Goal: Complete application form: Complete application form

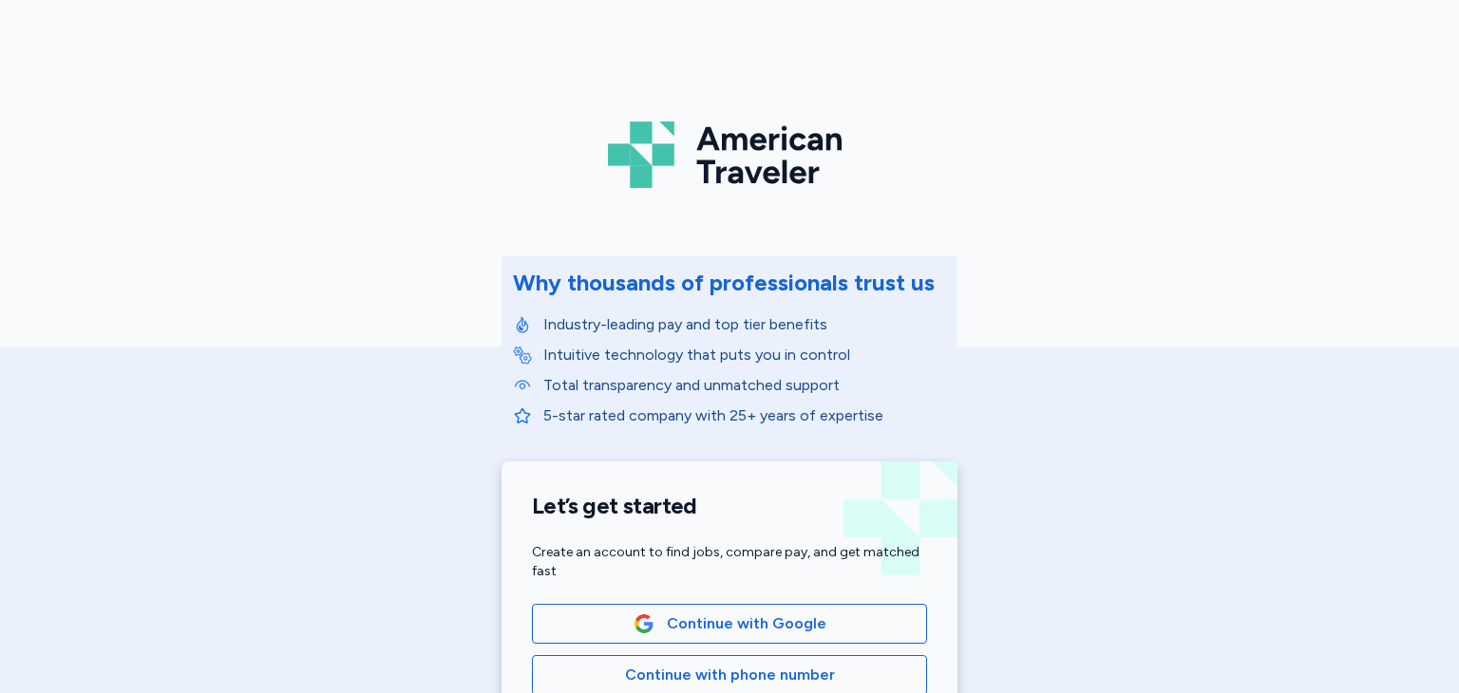
click at [768, 647] on div "Continue with Google Continue with phone number Continue with email" at bounding box center [729, 675] width 395 height 142
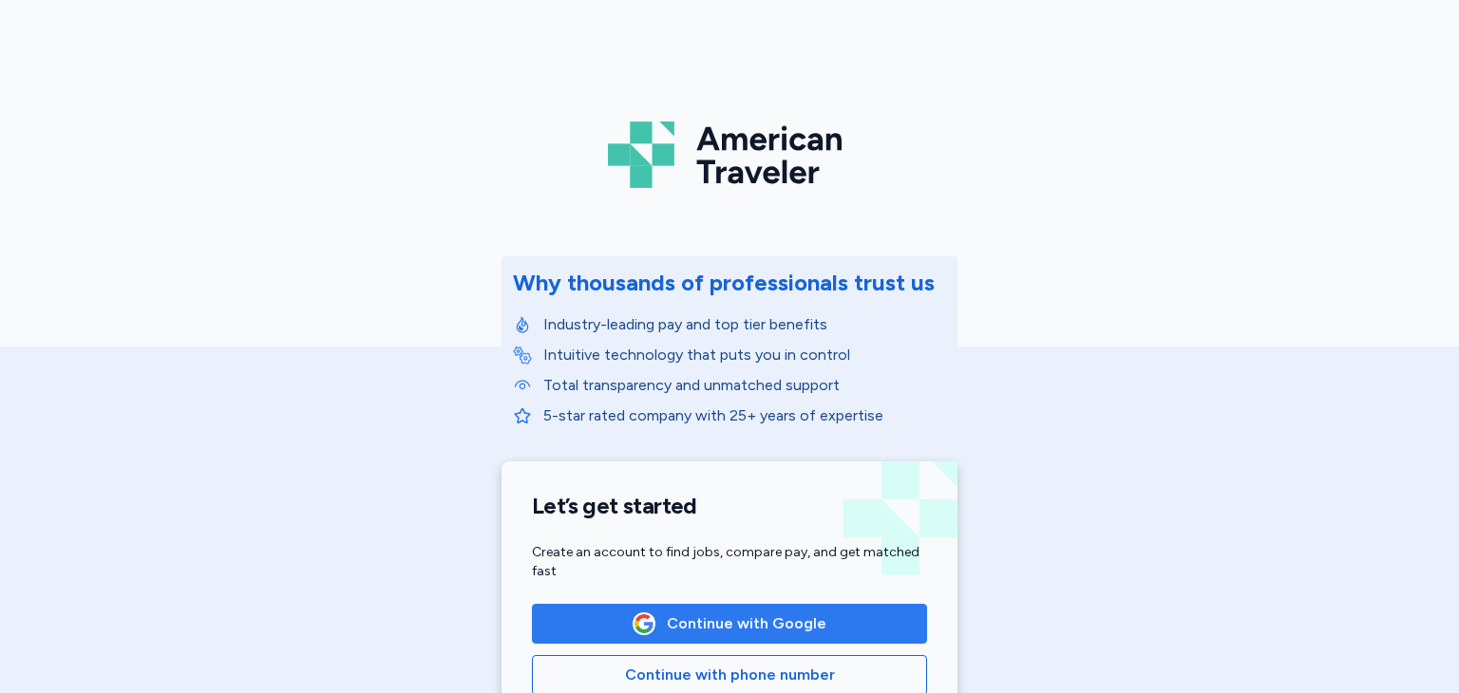
click at [767, 620] on span "Continue with Google" at bounding box center [747, 624] width 160 height 23
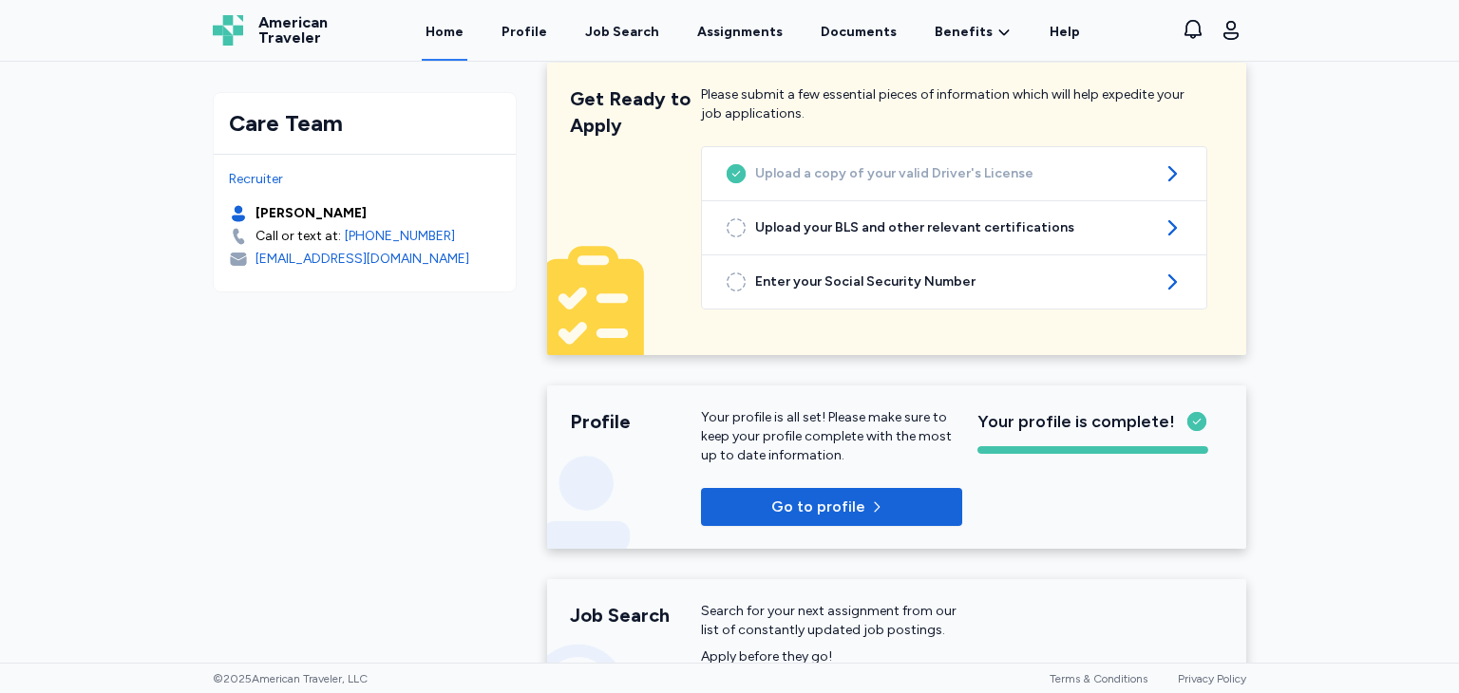
scroll to position [28, 0]
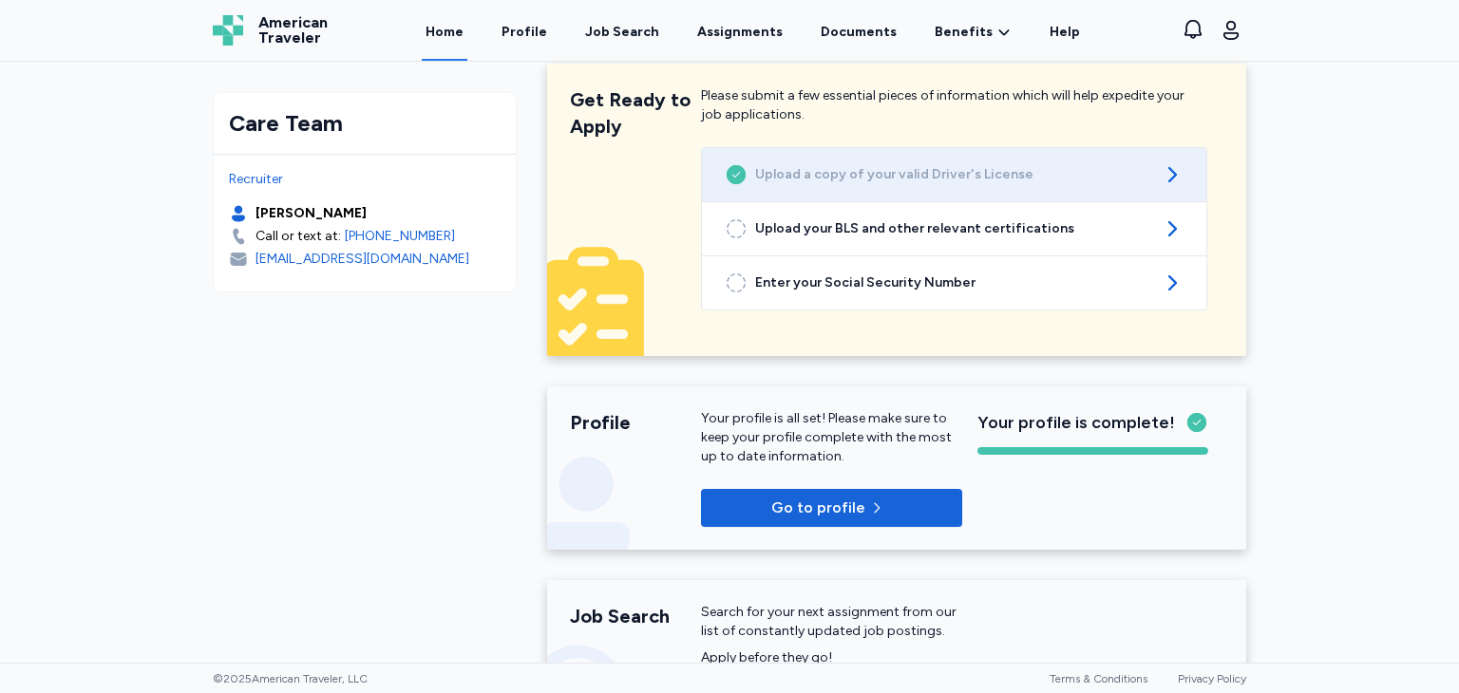
click at [1107, 181] on span "Upload a copy of your valid Driver's License" at bounding box center [954, 174] width 398 height 19
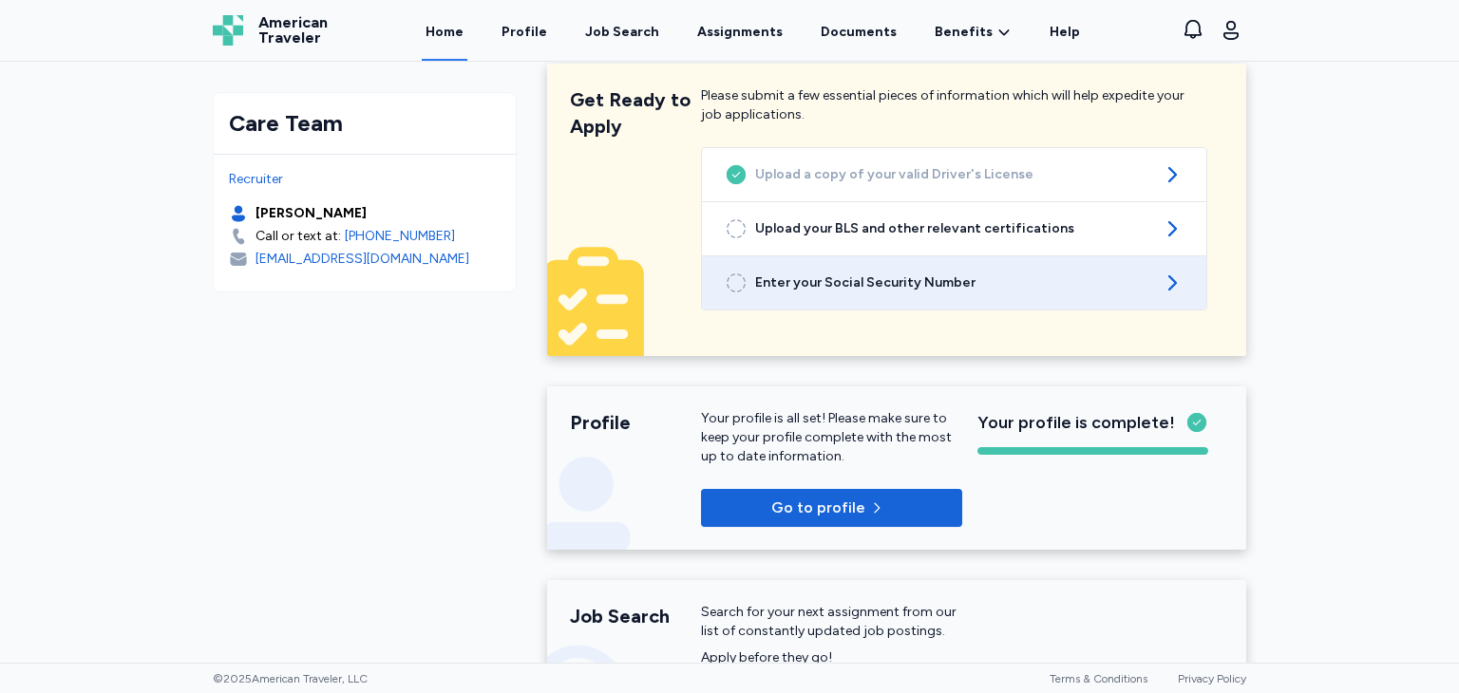
click at [921, 282] on span "Enter your Social Security Number" at bounding box center [954, 283] width 398 height 19
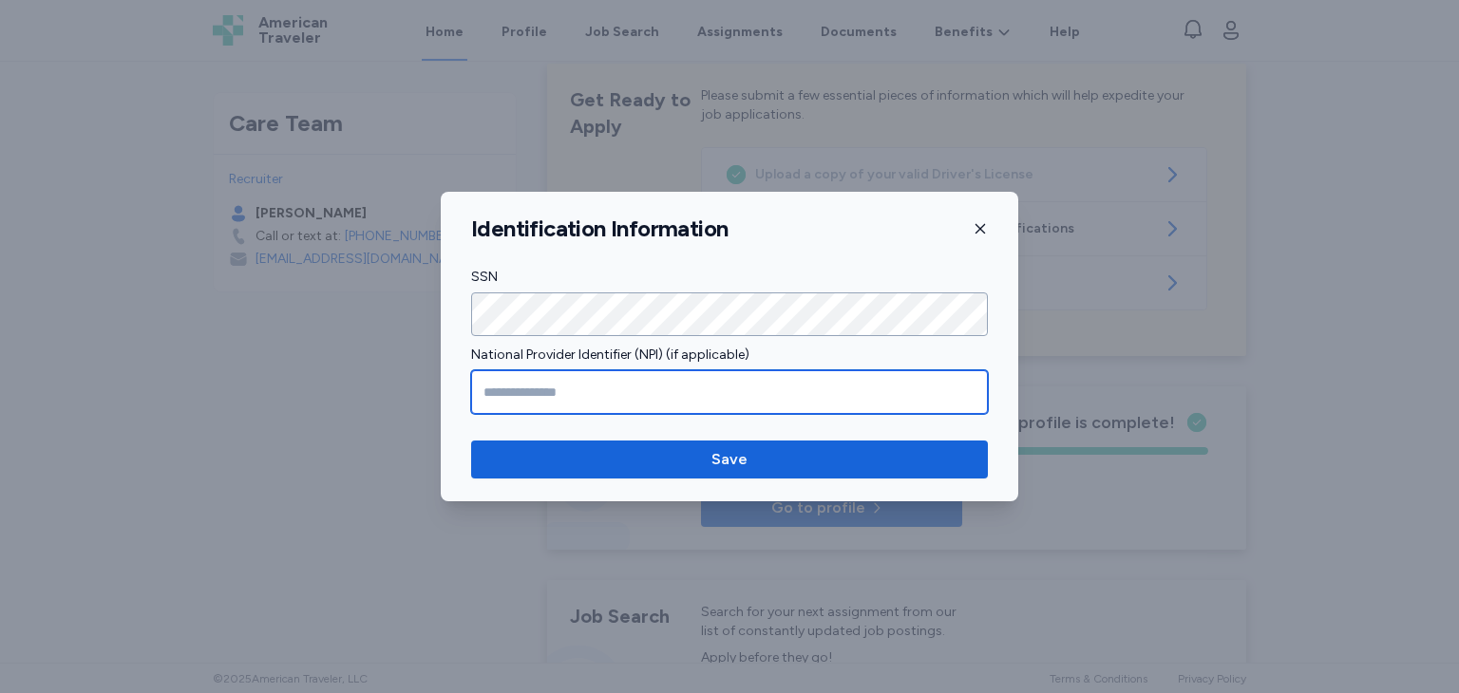
click at [743, 396] on input "National Provider Identifier (NPI) (if applicable)" at bounding box center [729, 392] width 517 height 44
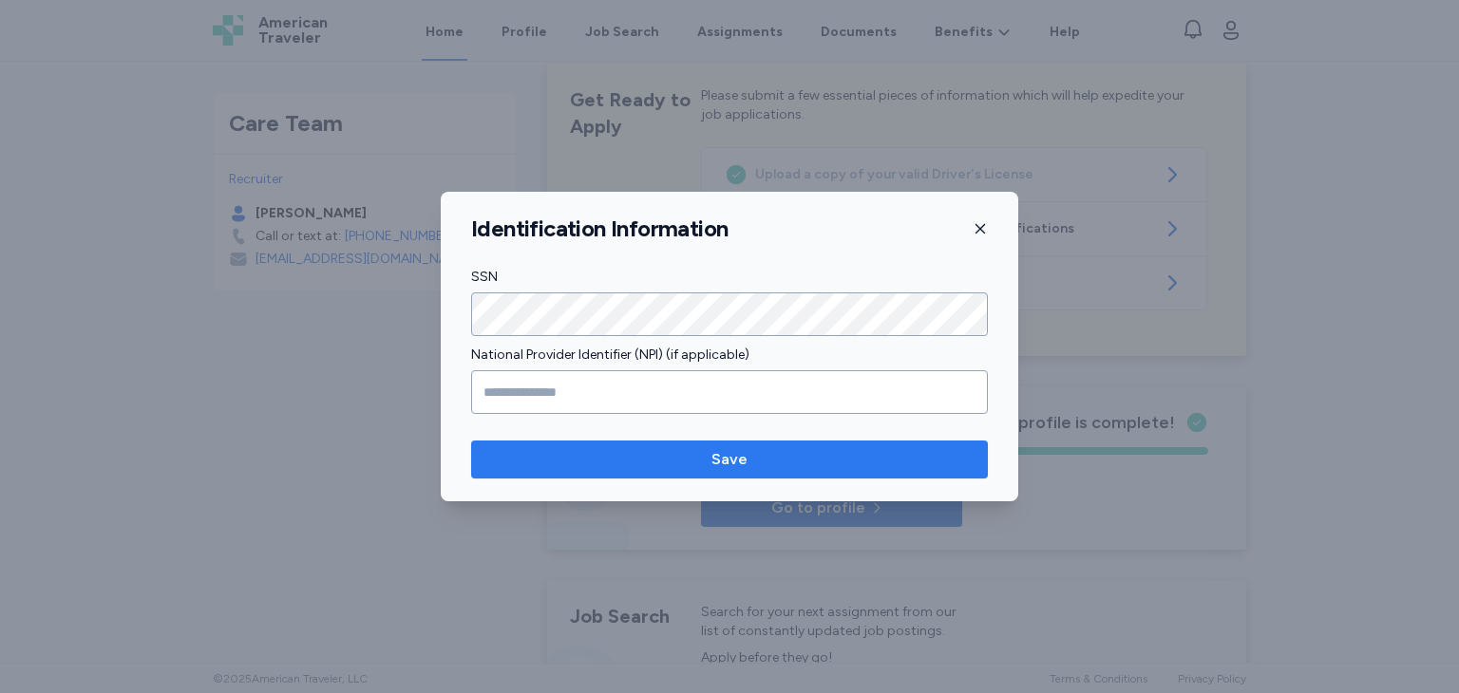
click at [748, 457] on span "Save" at bounding box center [729, 459] width 486 height 23
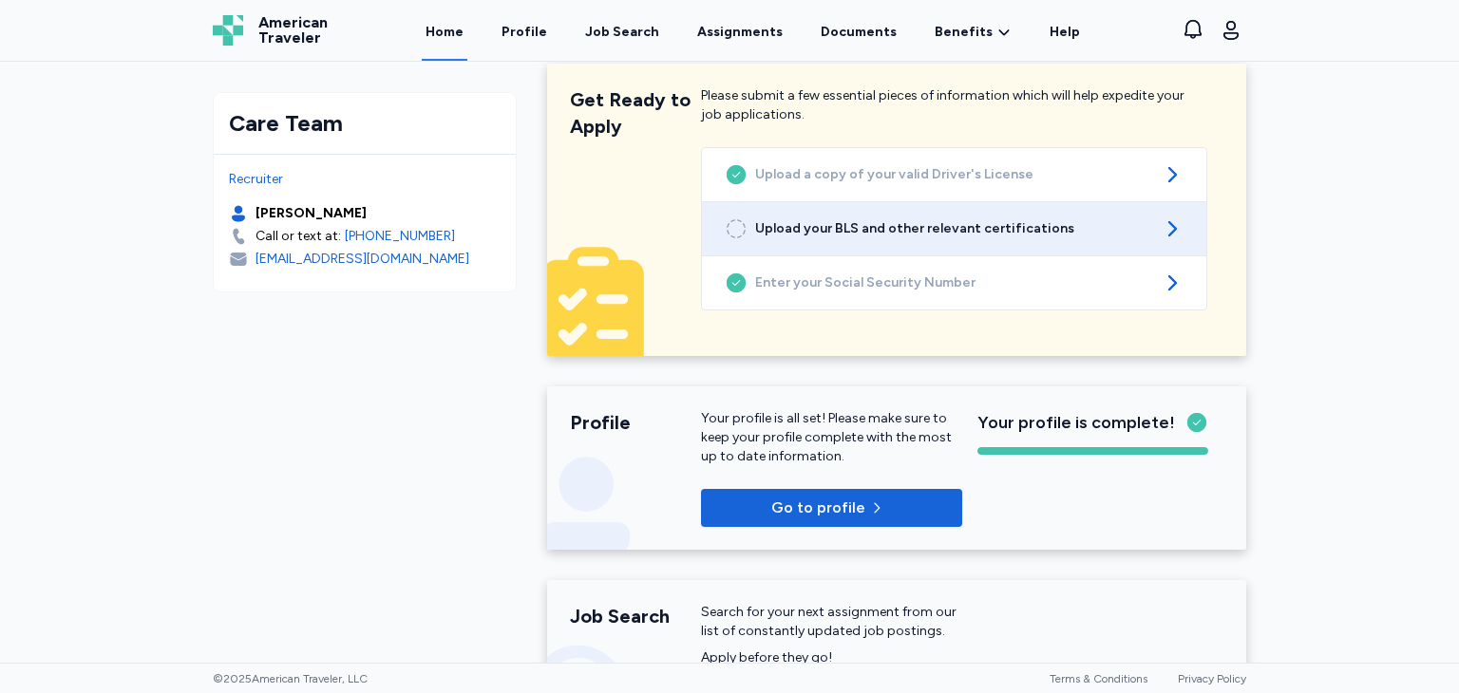
click at [991, 233] on span "Upload your BLS and other relevant certifications" at bounding box center [954, 228] width 398 height 19
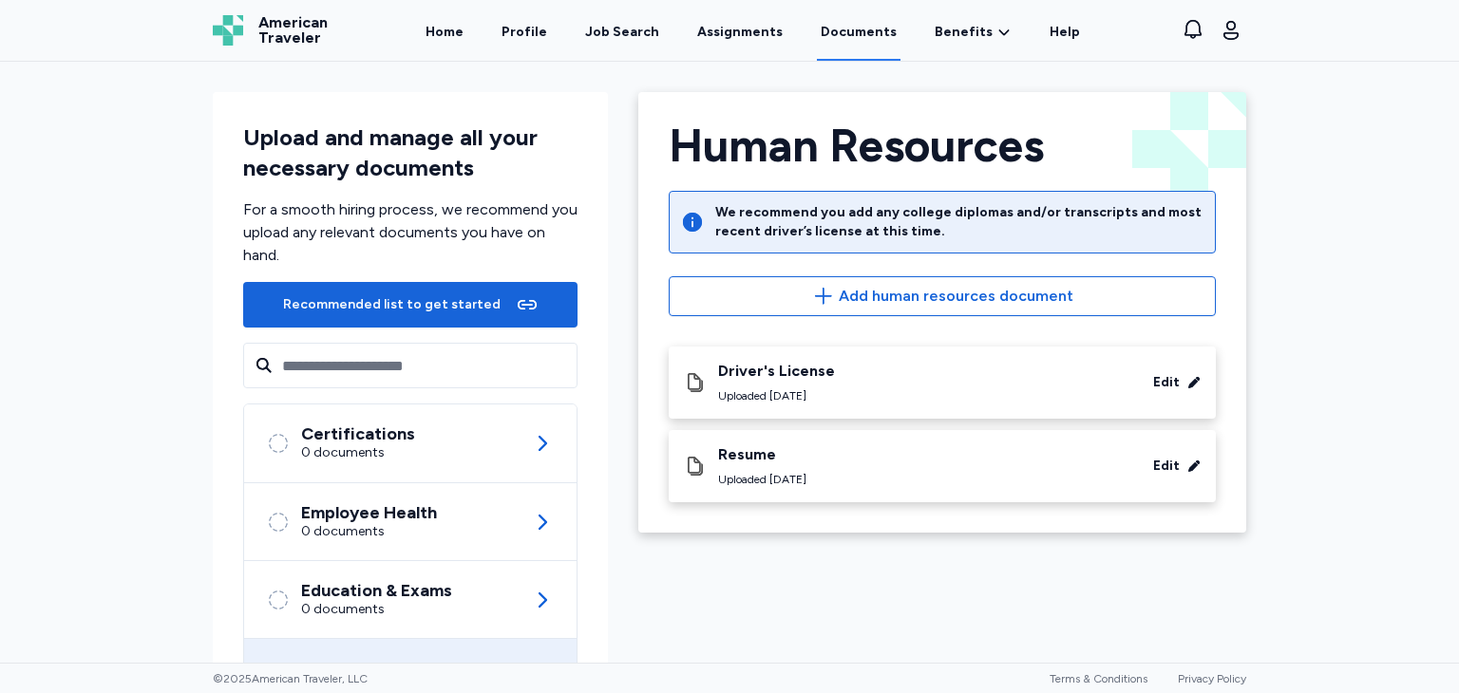
click at [956, 358] on div "Driver's License Uploaded Sep 05, 2025 Edit" at bounding box center [942, 383] width 547 height 72
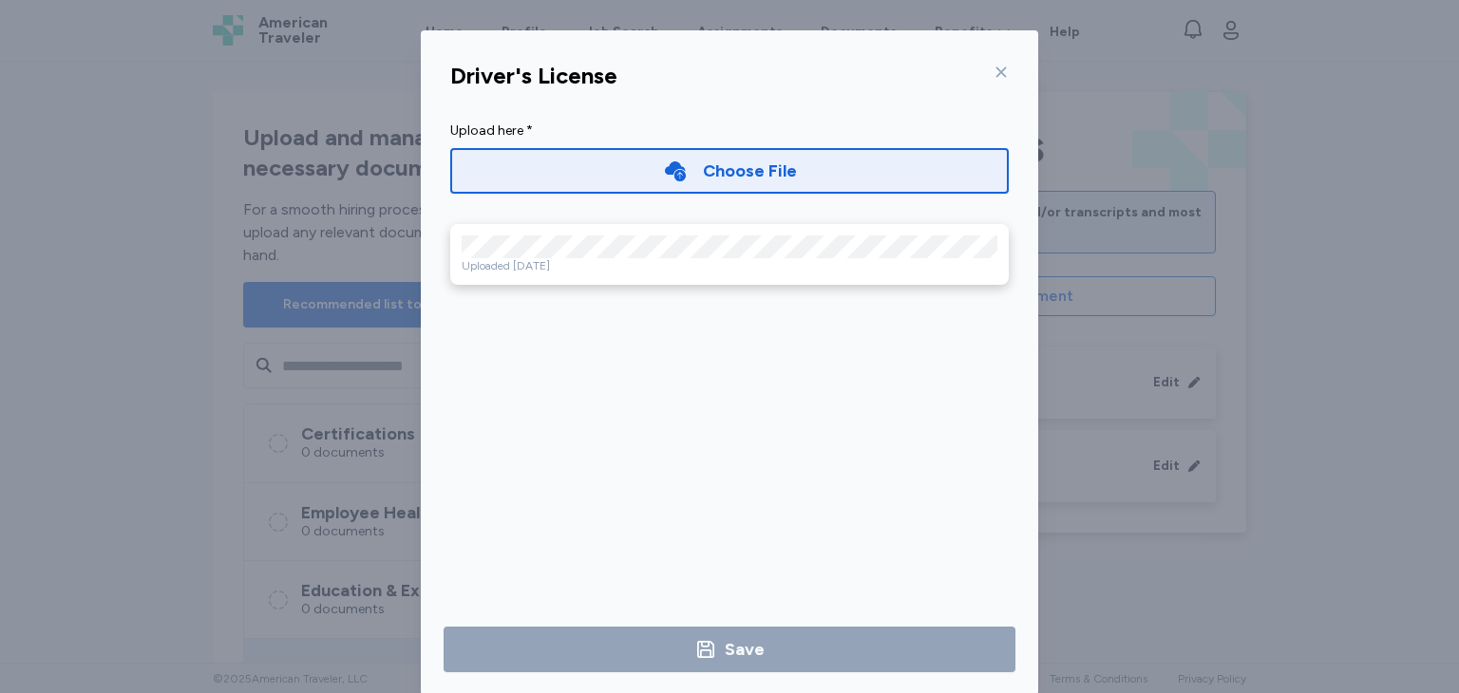
click at [1004, 73] on div "Driver's License" at bounding box center [729, 76] width 589 height 46
click at [994, 73] on icon at bounding box center [1001, 72] width 15 height 15
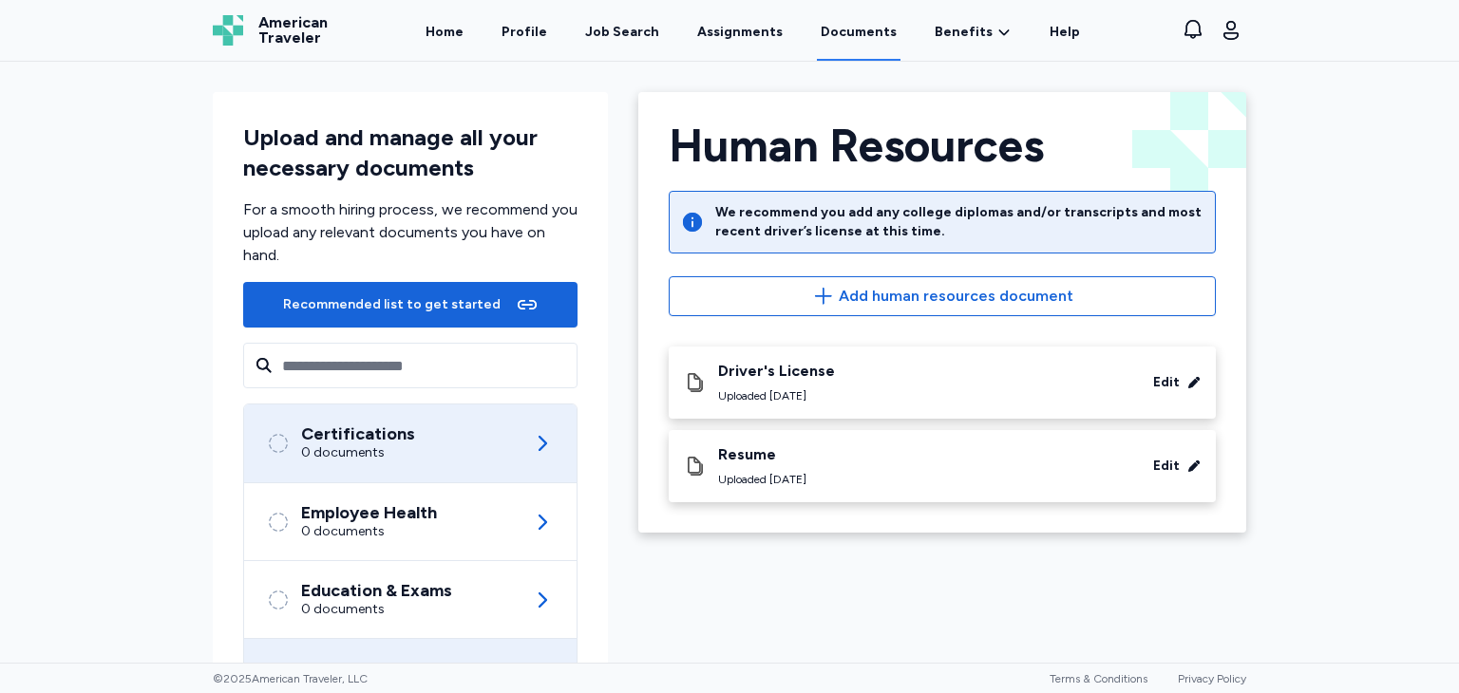
scroll to position [178, 0]
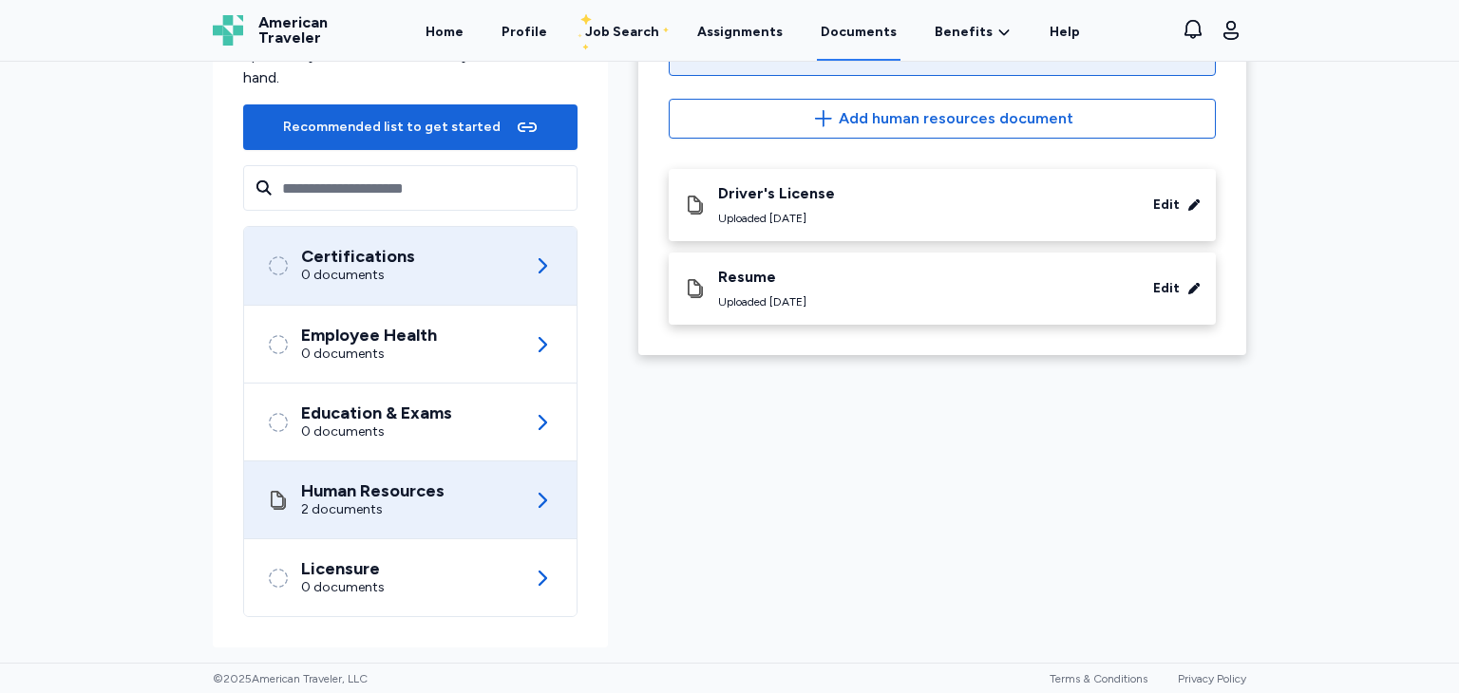
click at [440, 256] on div "Certifications 0 documents" at bounding box center [410, 266] width 287 height 78
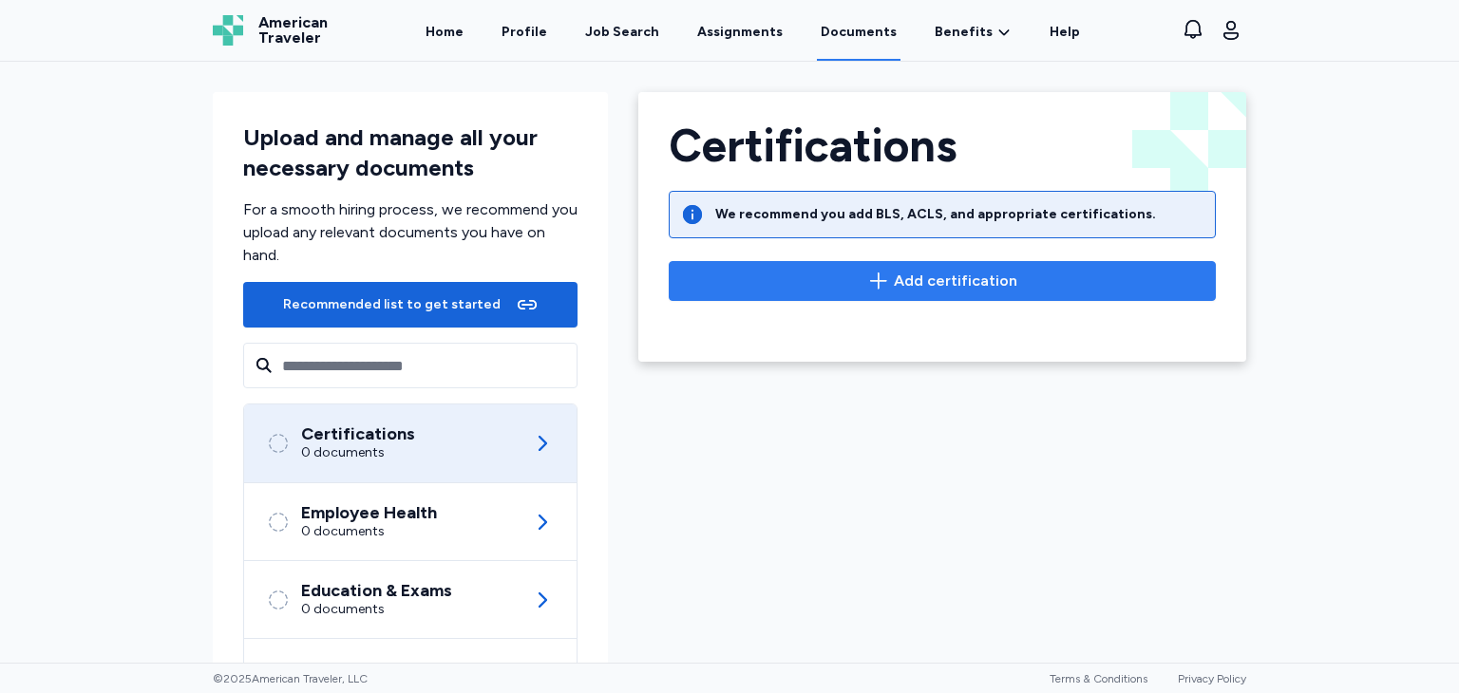
click at [863, 267] on button "Add certification" at bounding box center [942, 281] width 547 height 40
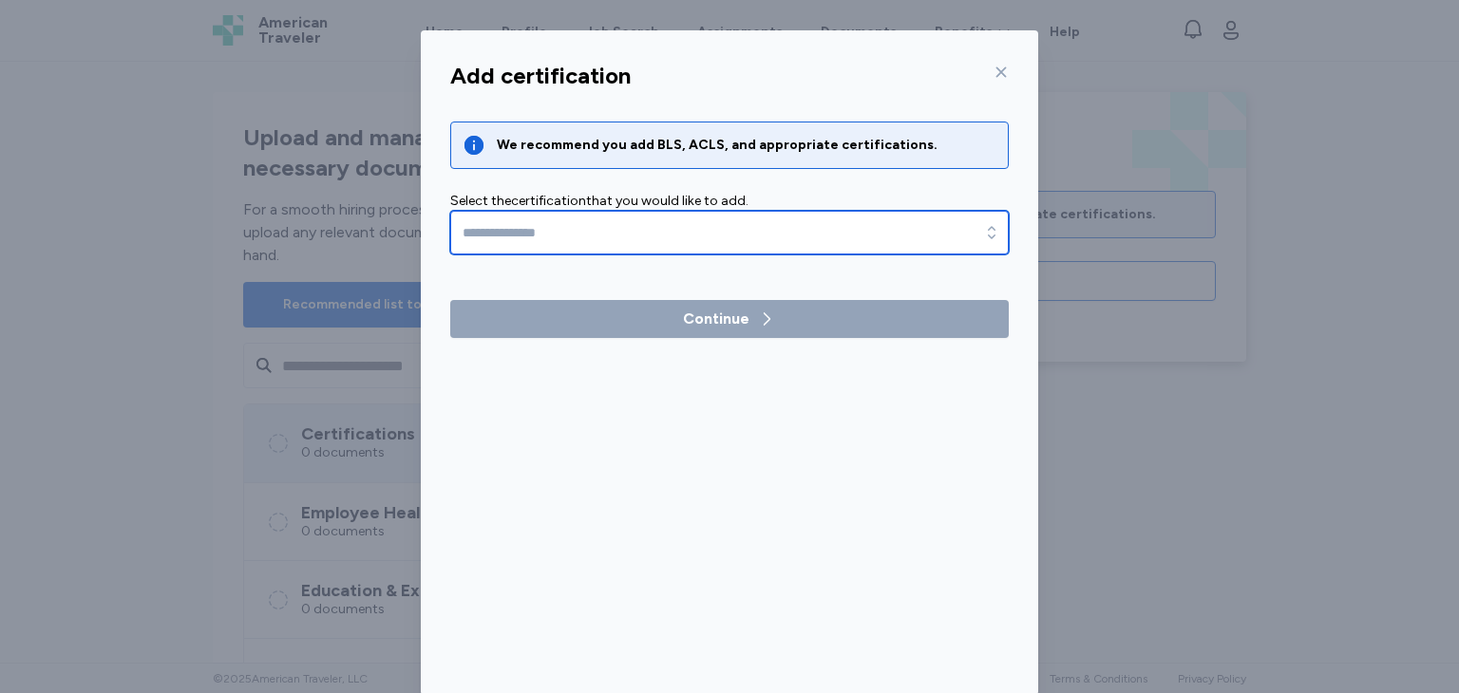
click at [816, 238] on input "text" at bounding box center [729, 233] width 559 height 44
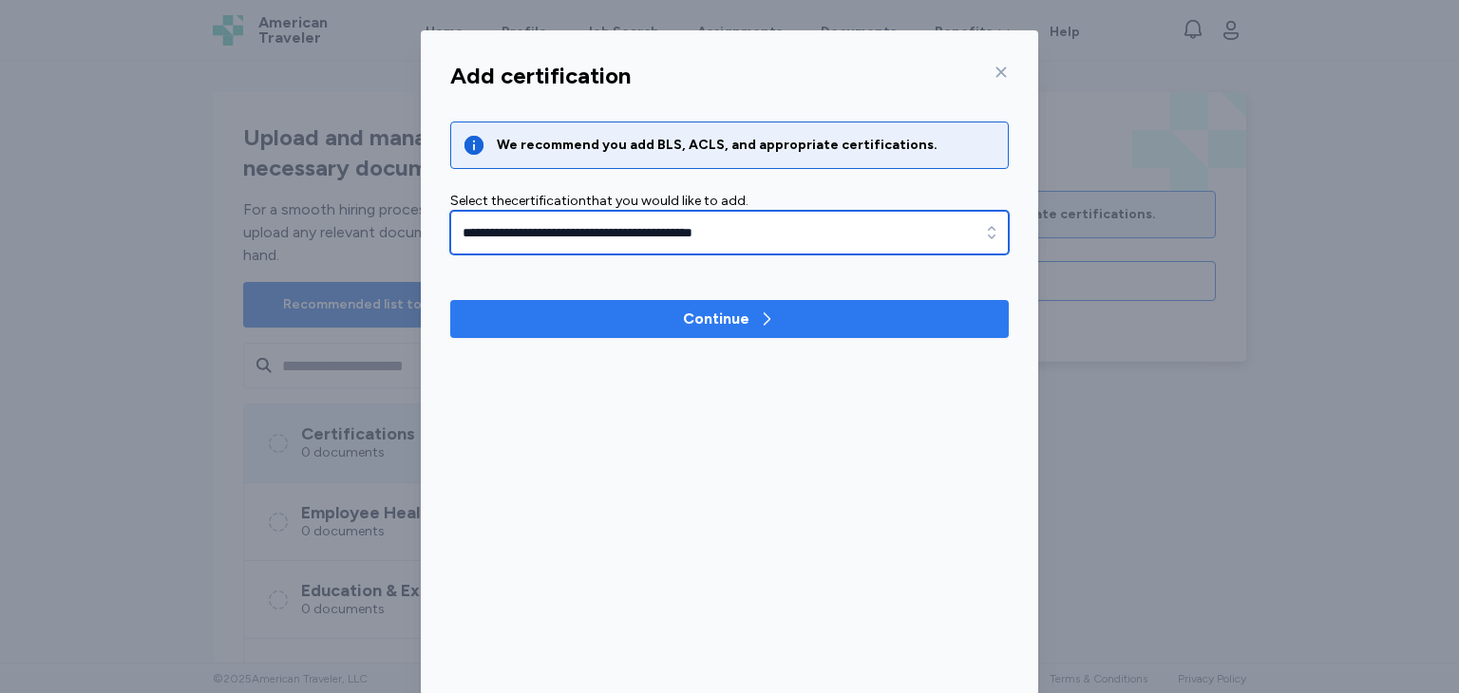
type input "**********"
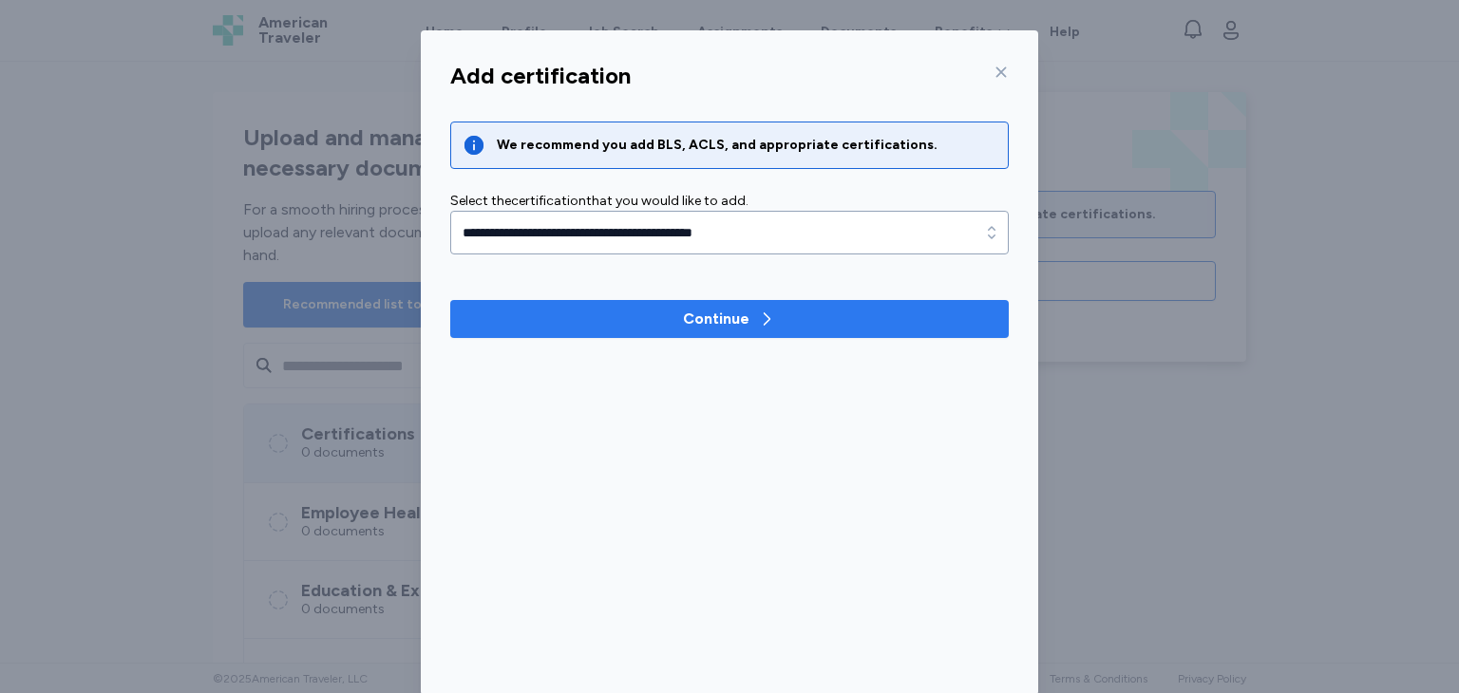
click at [728, 316] on div "Continue" at bounding box center [716, 319] width 66 height 23
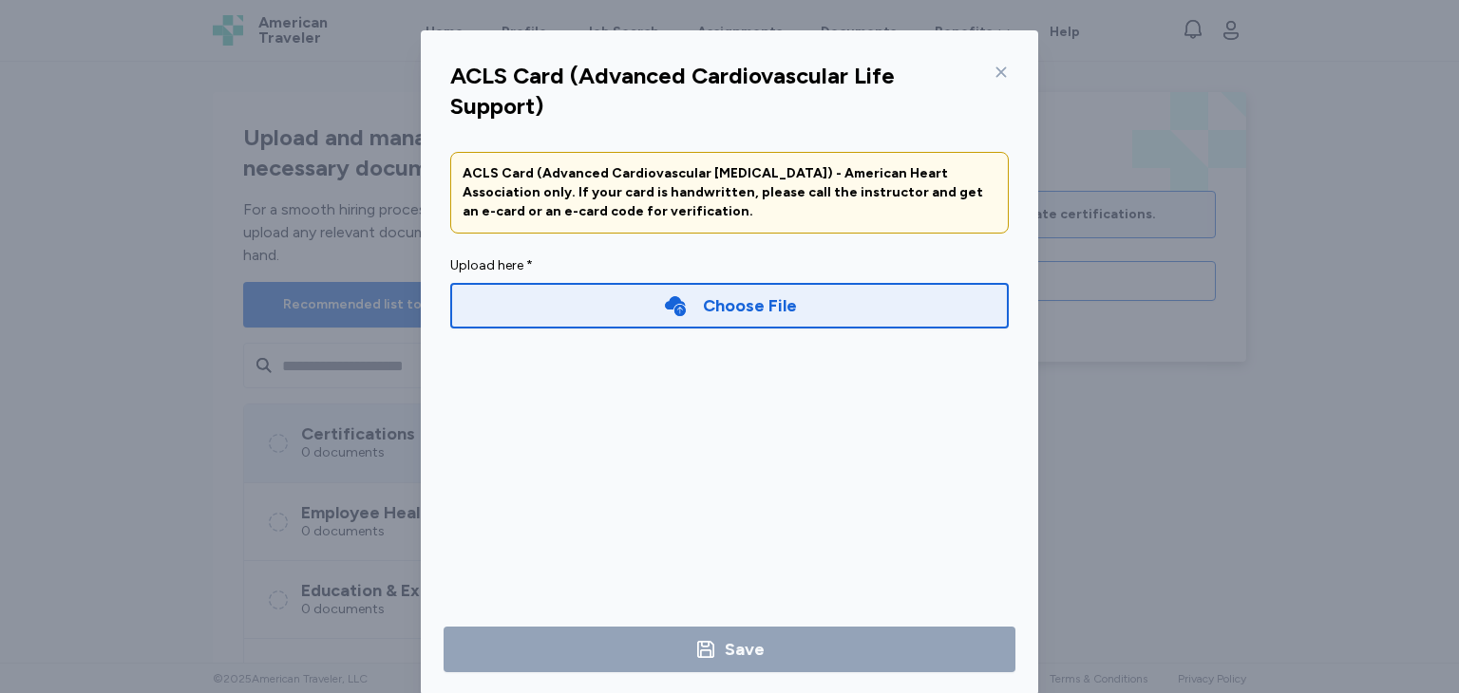
click at [728, 316] on div "Choose File" at bounding box center [750, 306] width 94 height 27
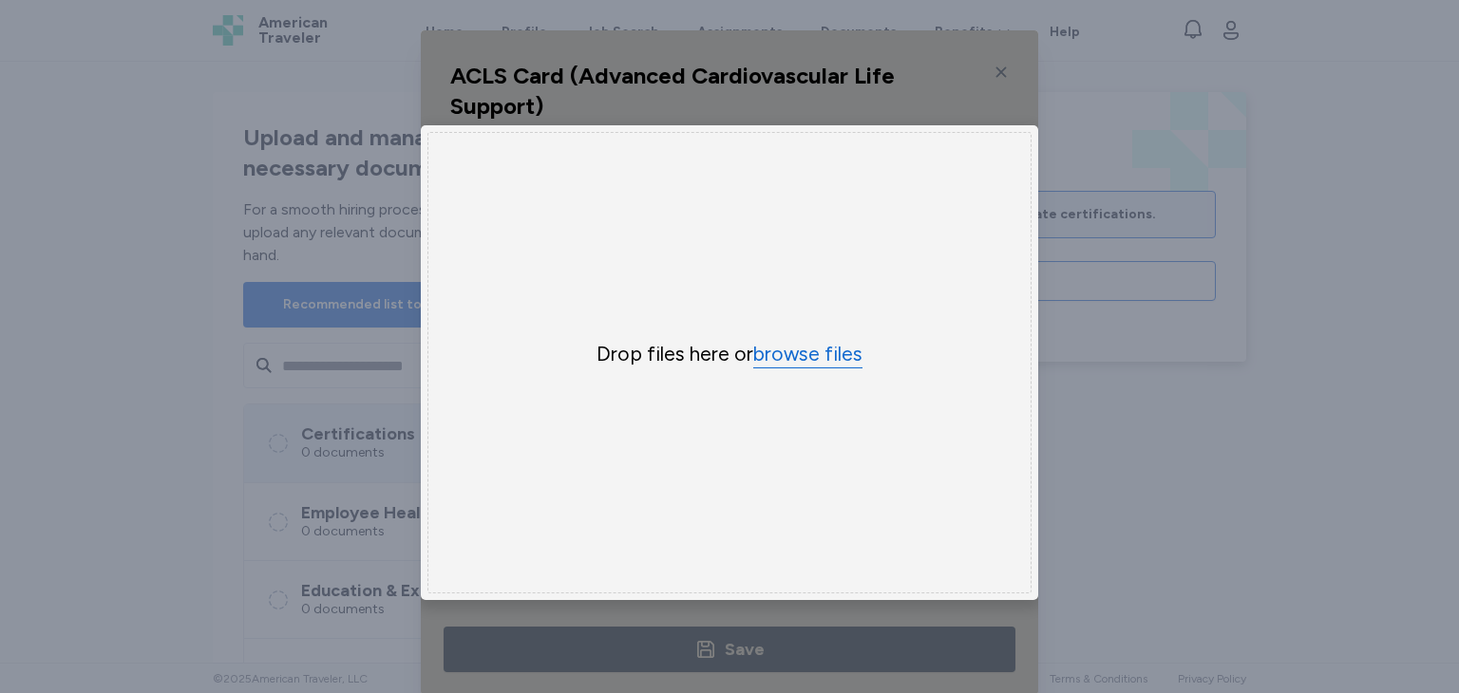
click at [793, 368] on button "browse files" at bounding box center [807, 355] width 109 height 28
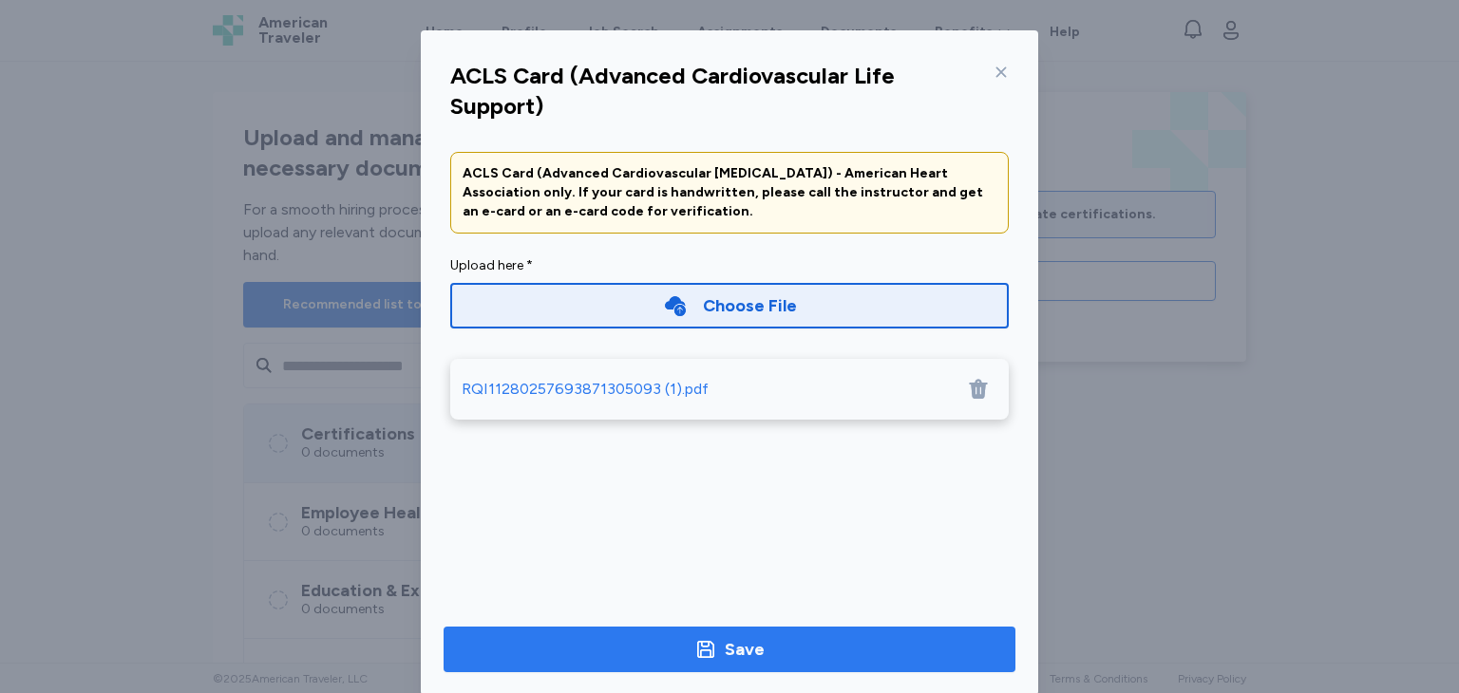
click at [743, 653] on div "Save" at bounding box center [745, 649] width 40 height 27
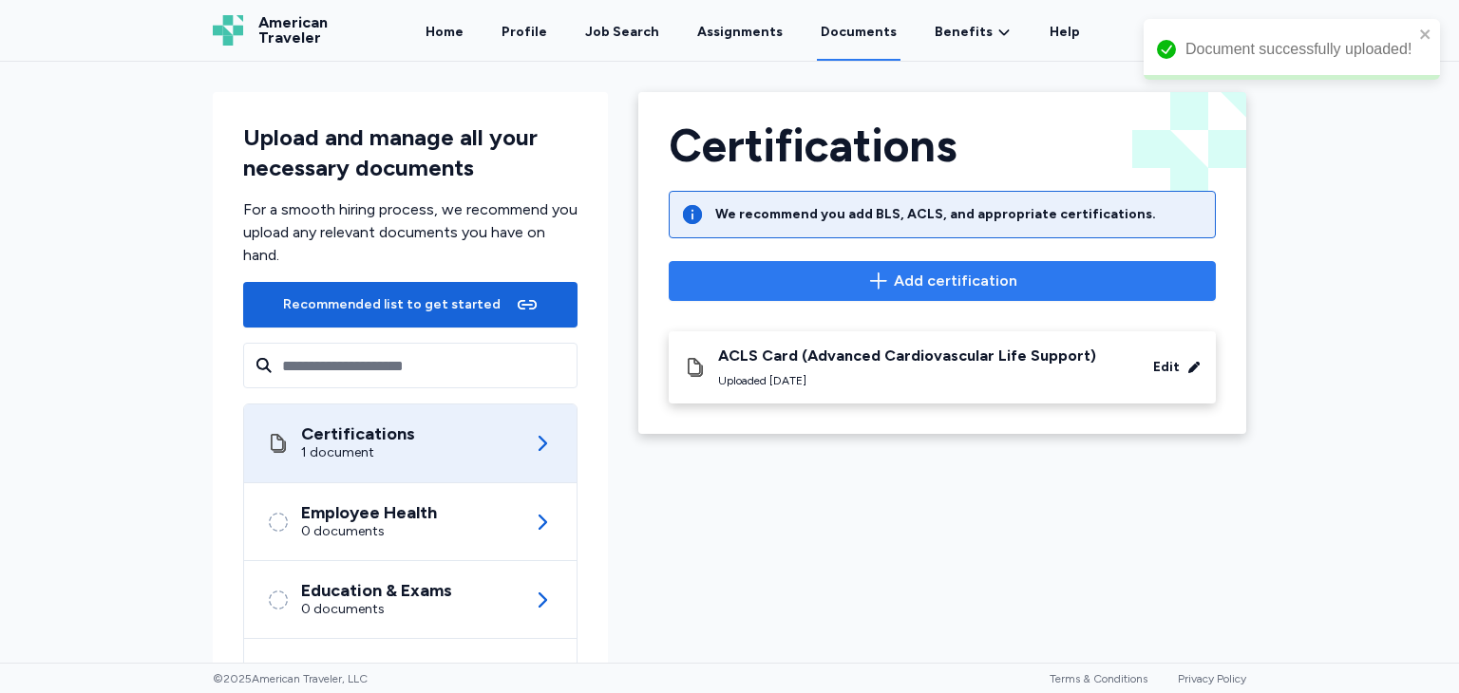
click at [904, 281] on span "Add certification" at bounding box center [955, 281] width 123 height 23
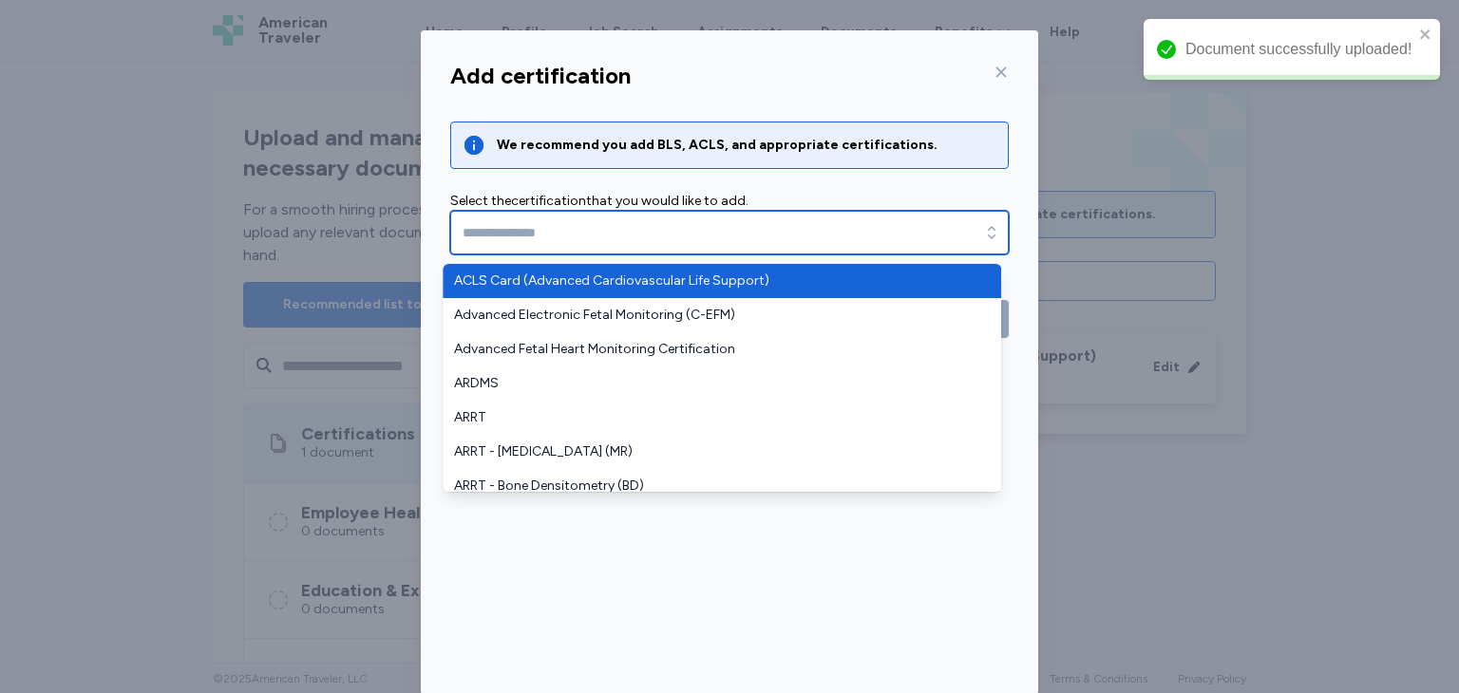
click at [866, 231] on input "text" at bounding box center [729, 233] width 559 height 44
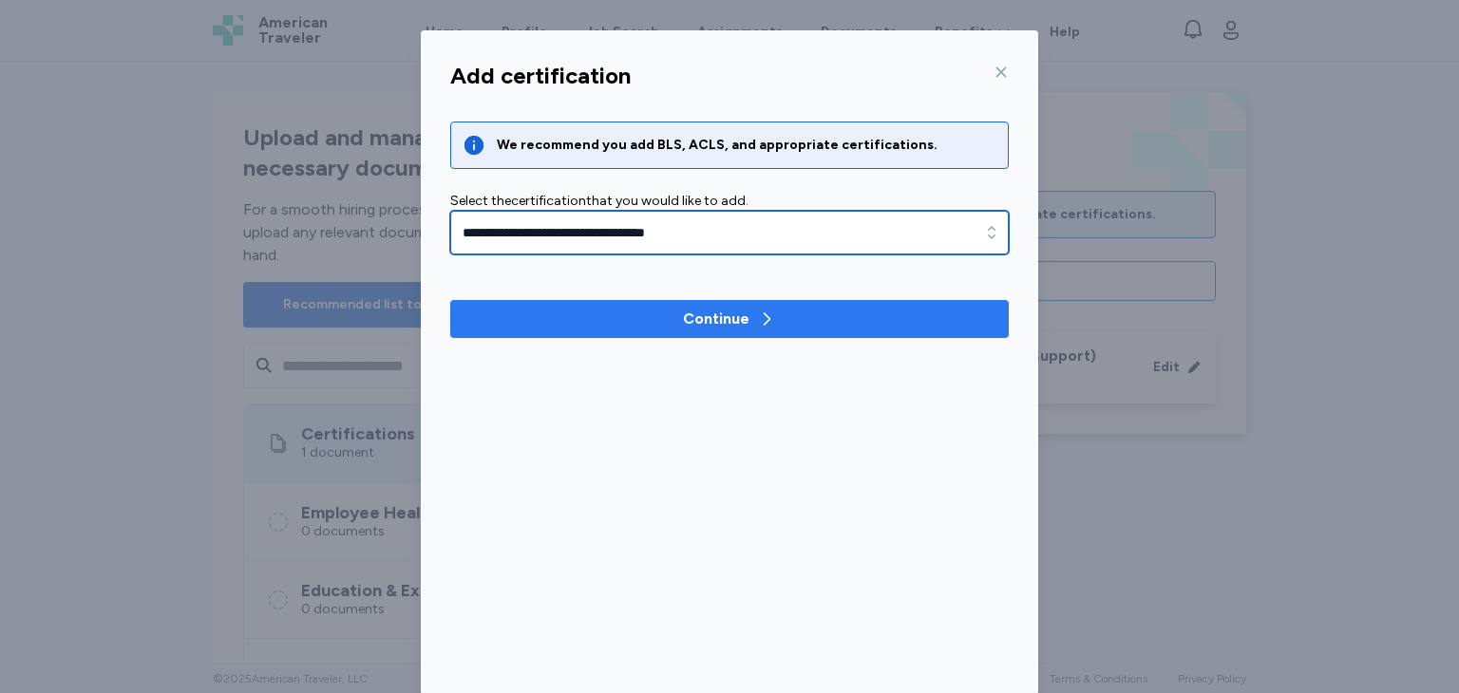
type input "**********"
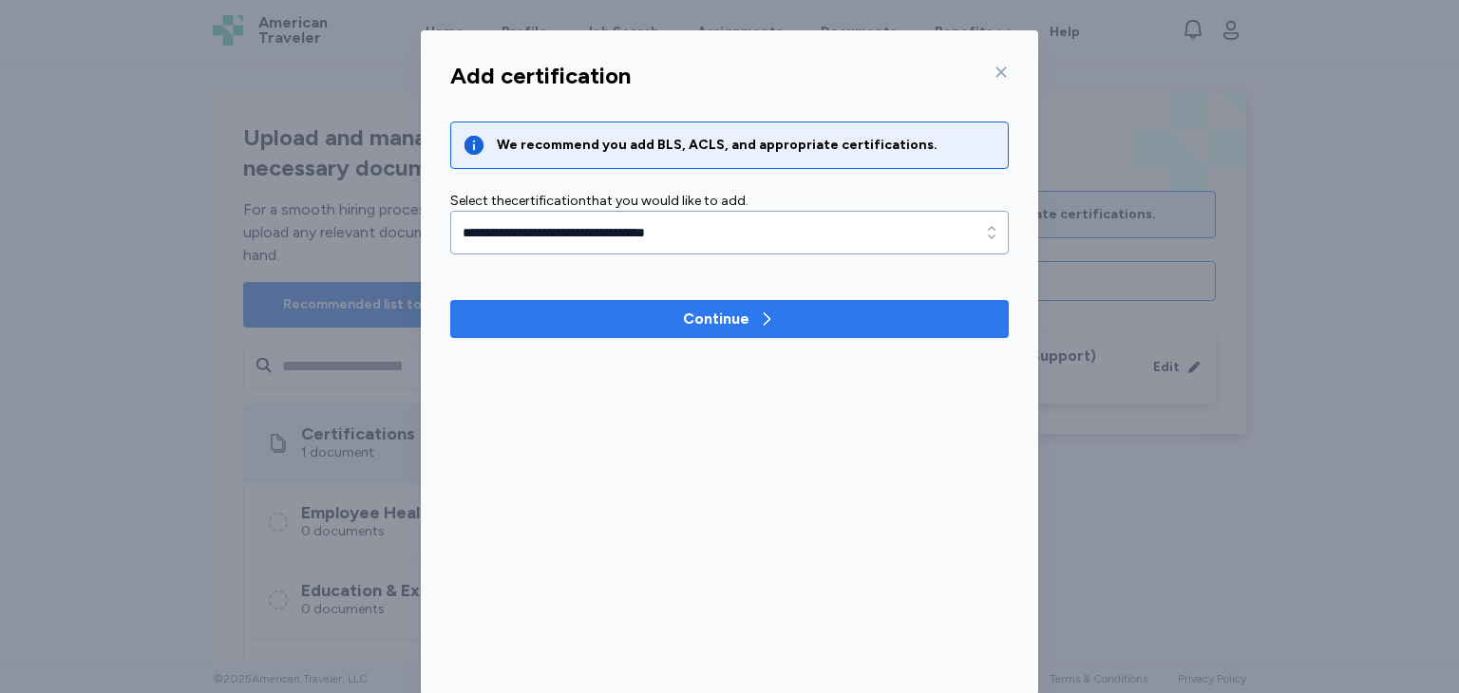
click at [784, 313] on span "Continue" at bounding box center [729, 319] width 528 height 23
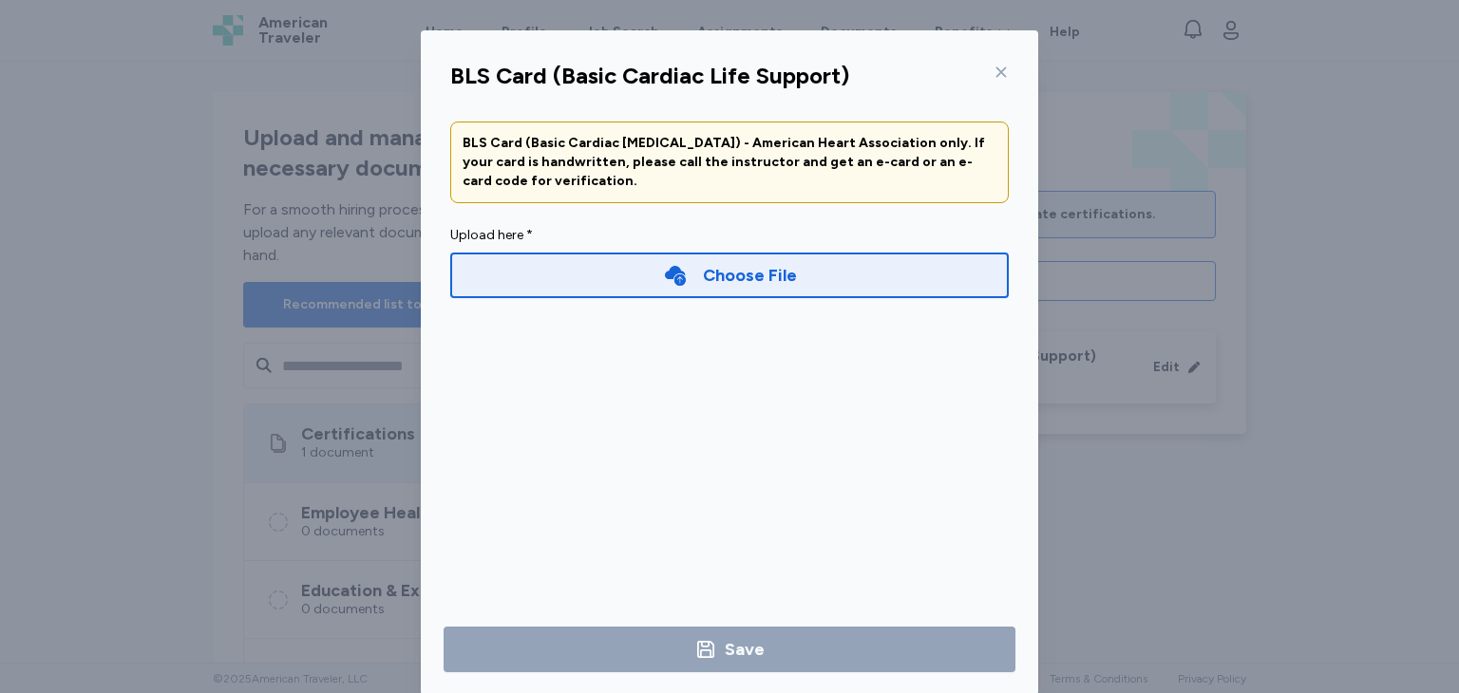
click at [770, 285] on div "Choose File" at bounding box center [750, 275] width 94 height 27
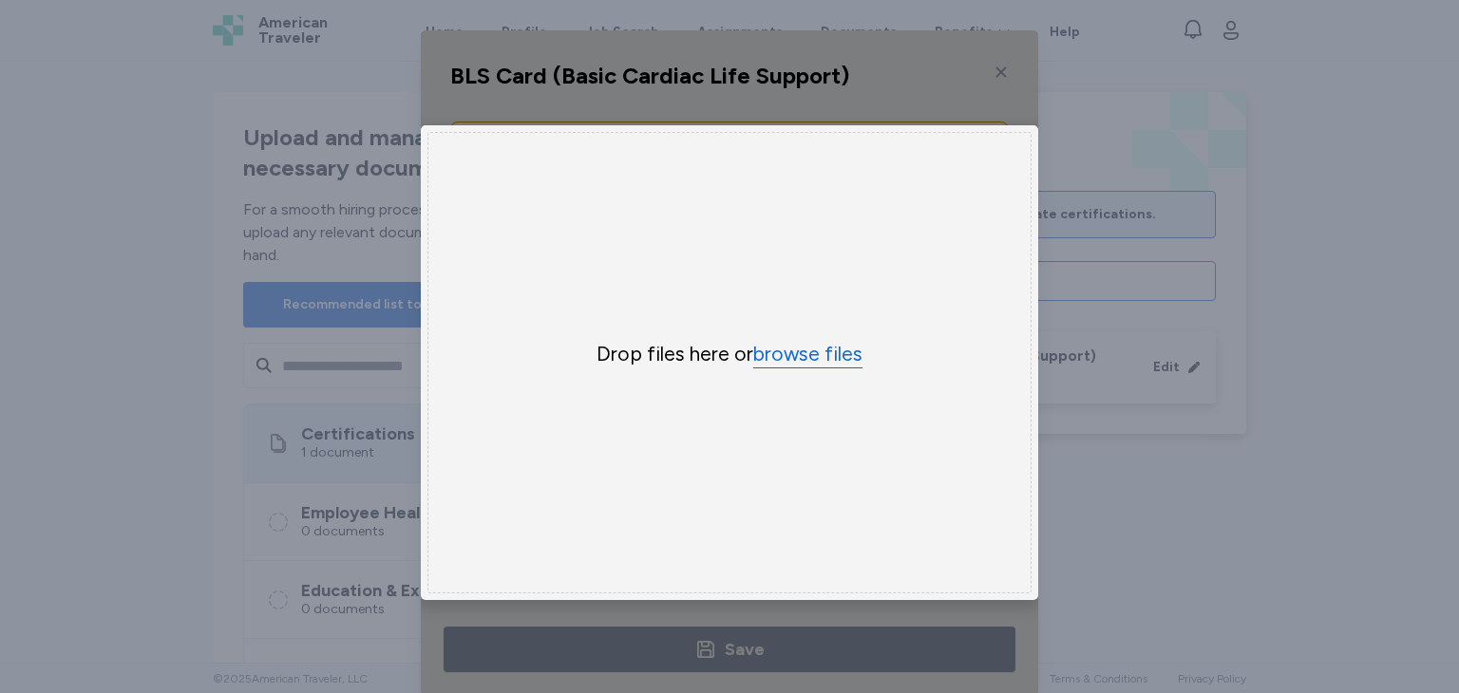
click at [814, 354] on button "browse files" at bounding box center [807, 355] width 109 height 28
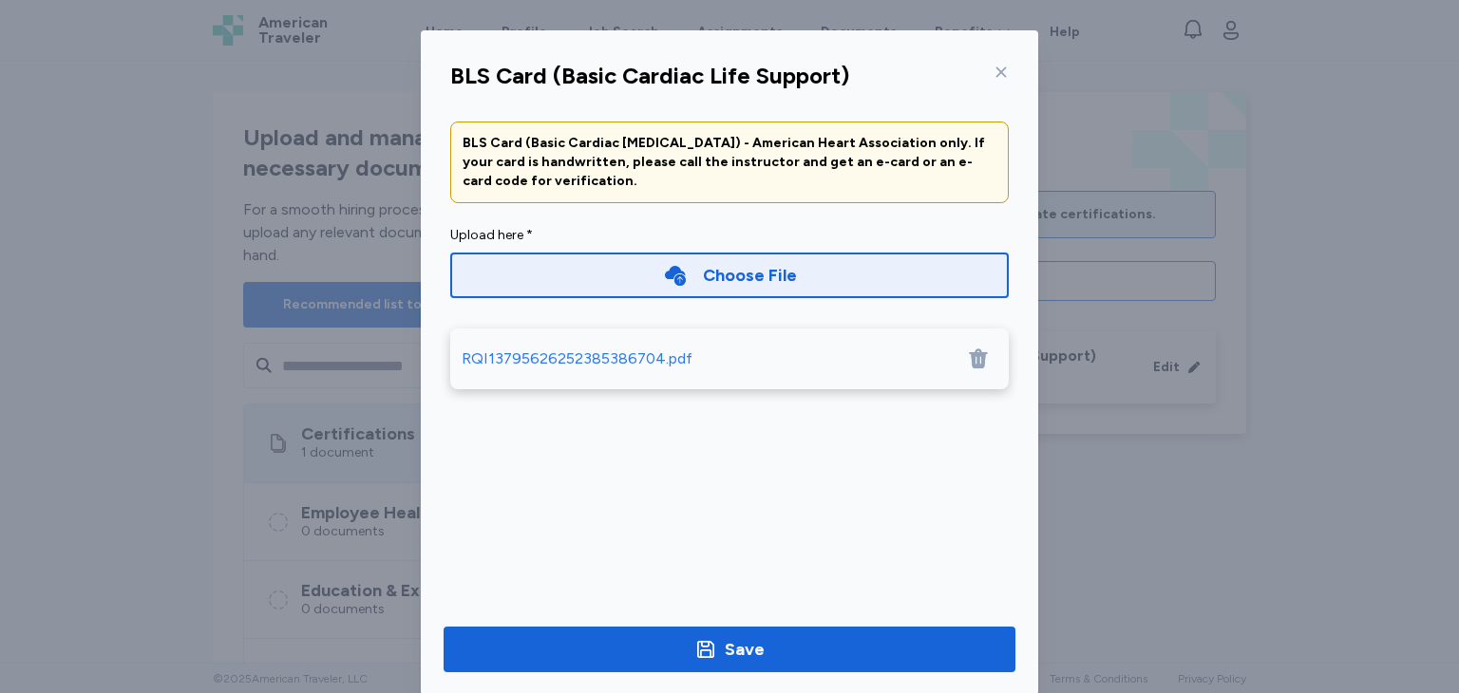
click at [650, 362] on div "RQI13795626252385386704.pdf" at bounding box center [577, 359] width 231 height 23
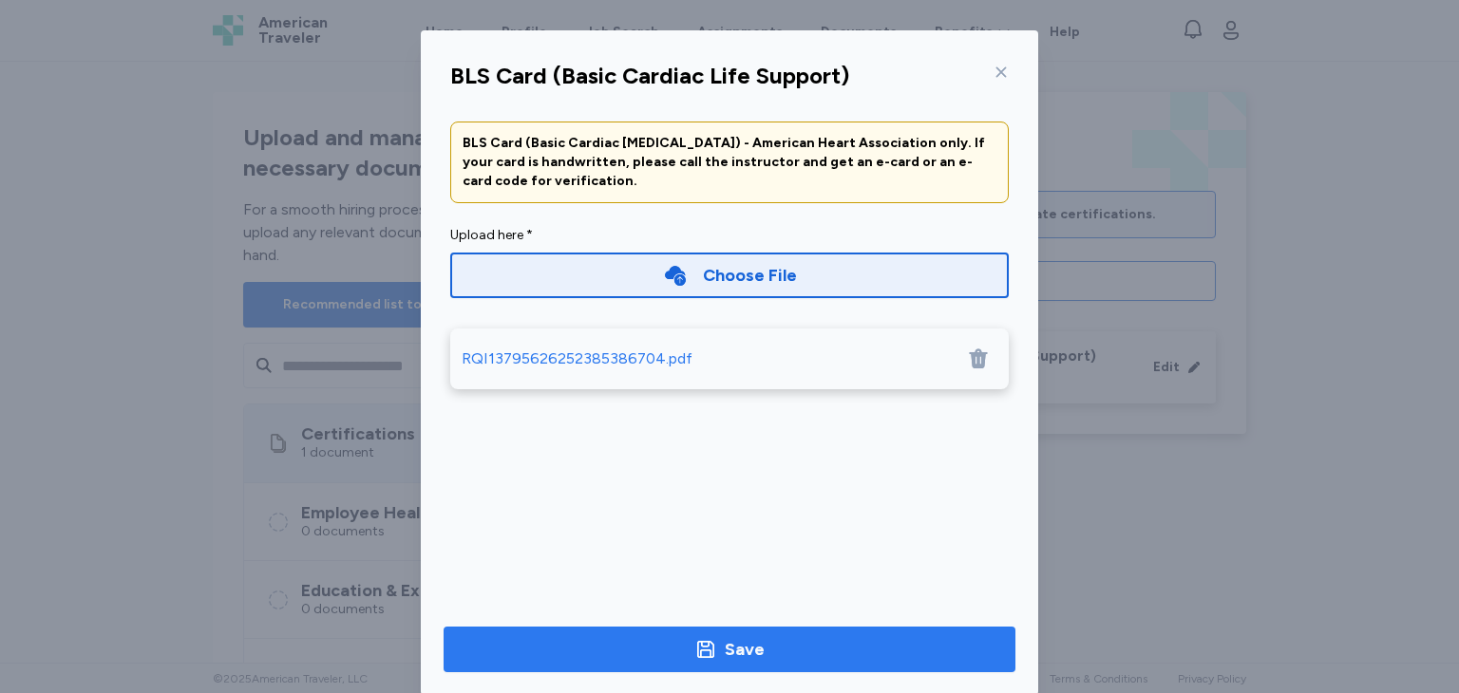
click at [761, 643] on span "Save" at bounding box center [729, 649] width 541 height 27
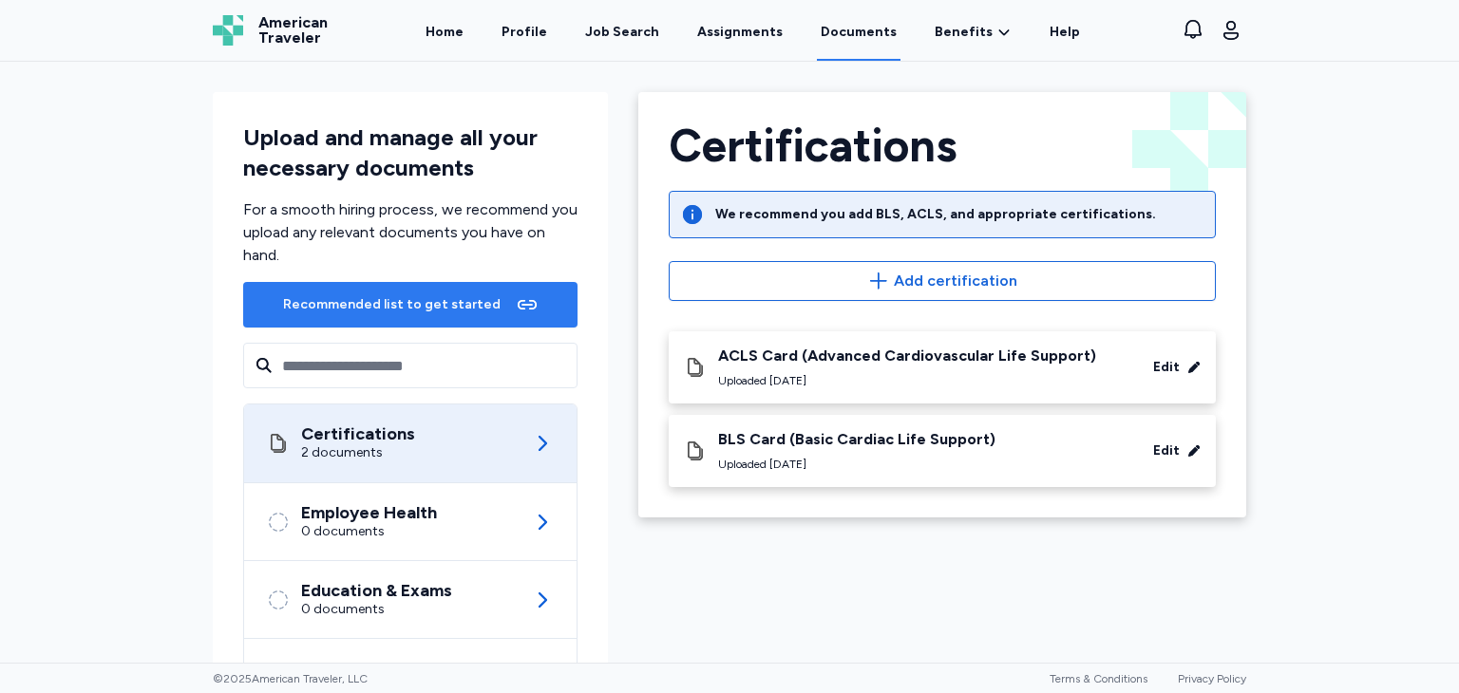
click at [462, 303] on div "Recommended list to get started" at bounding box center [392, 304] width 218 height 19
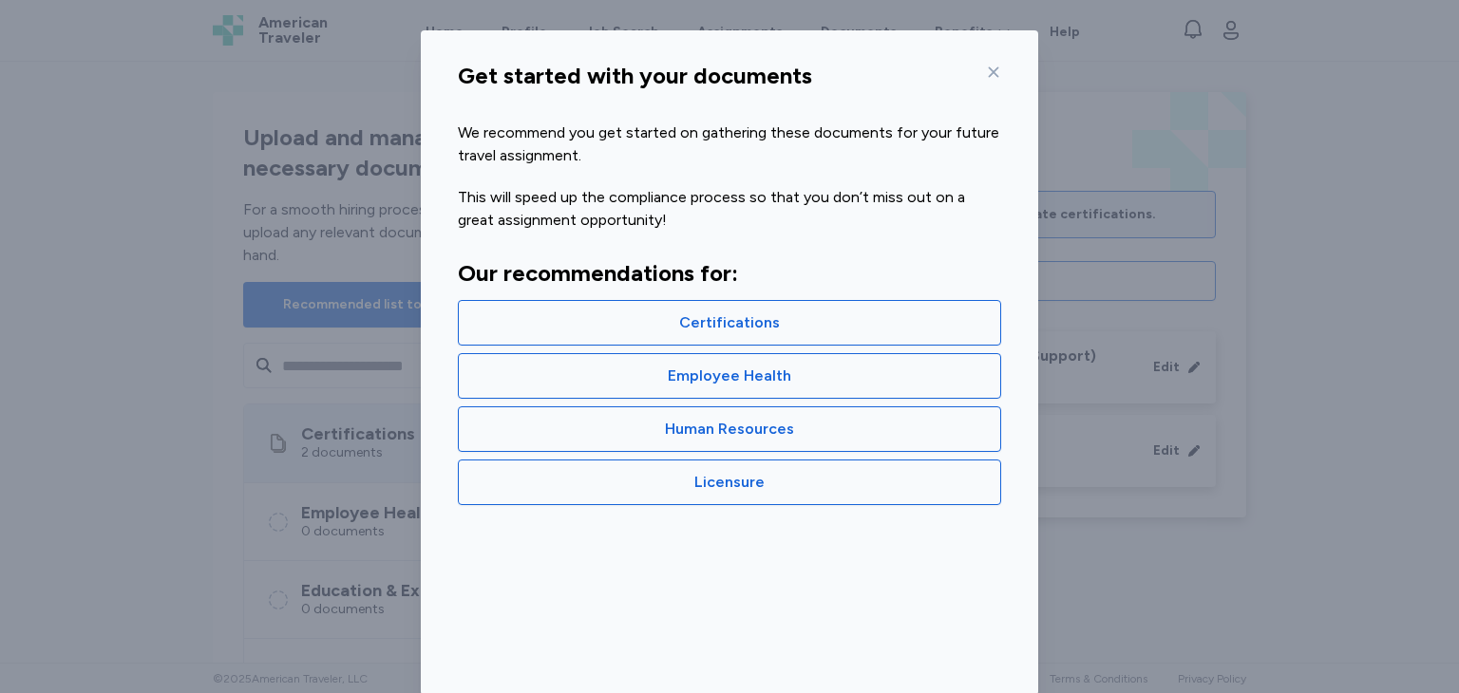
click at [1220, 242] on div "Get started with your documents We recommend you get started on gathering these…" at bounding box center [729, 363] width 1459 height 726
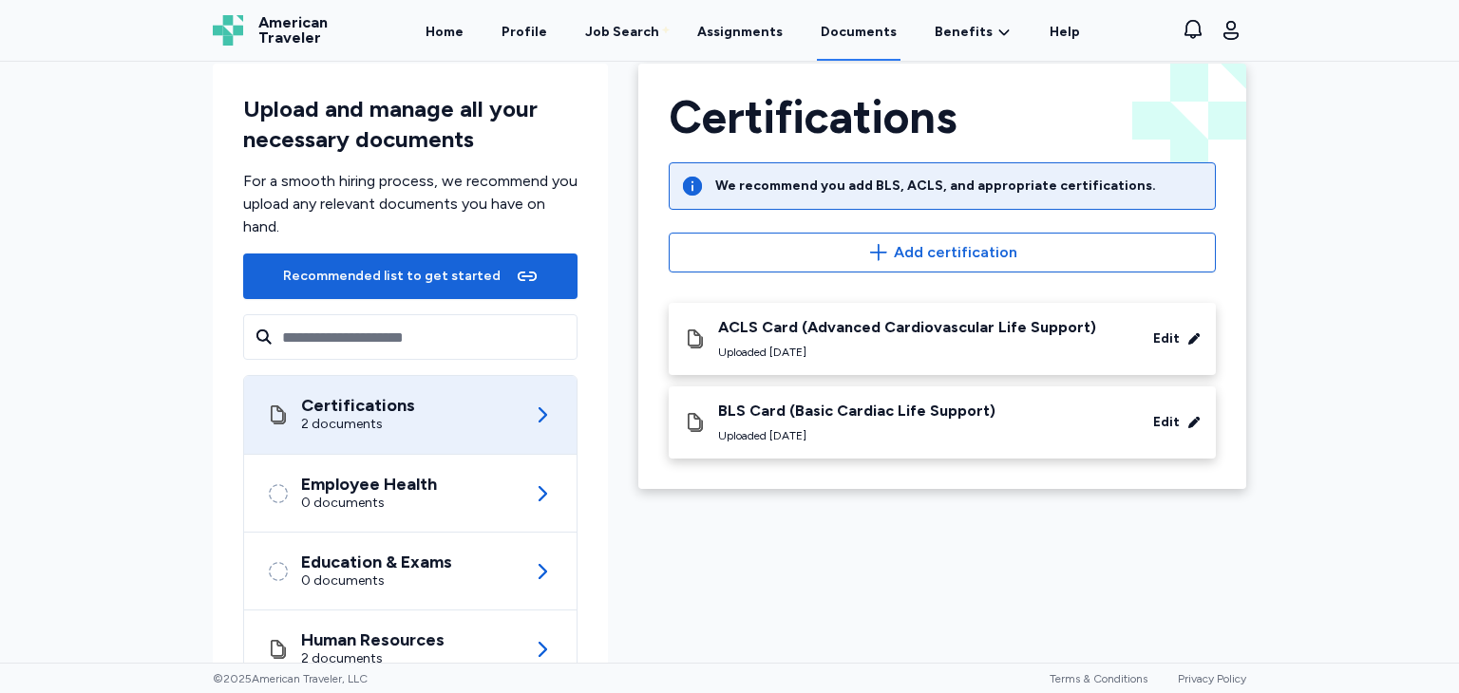
scroll to position [178, 0]
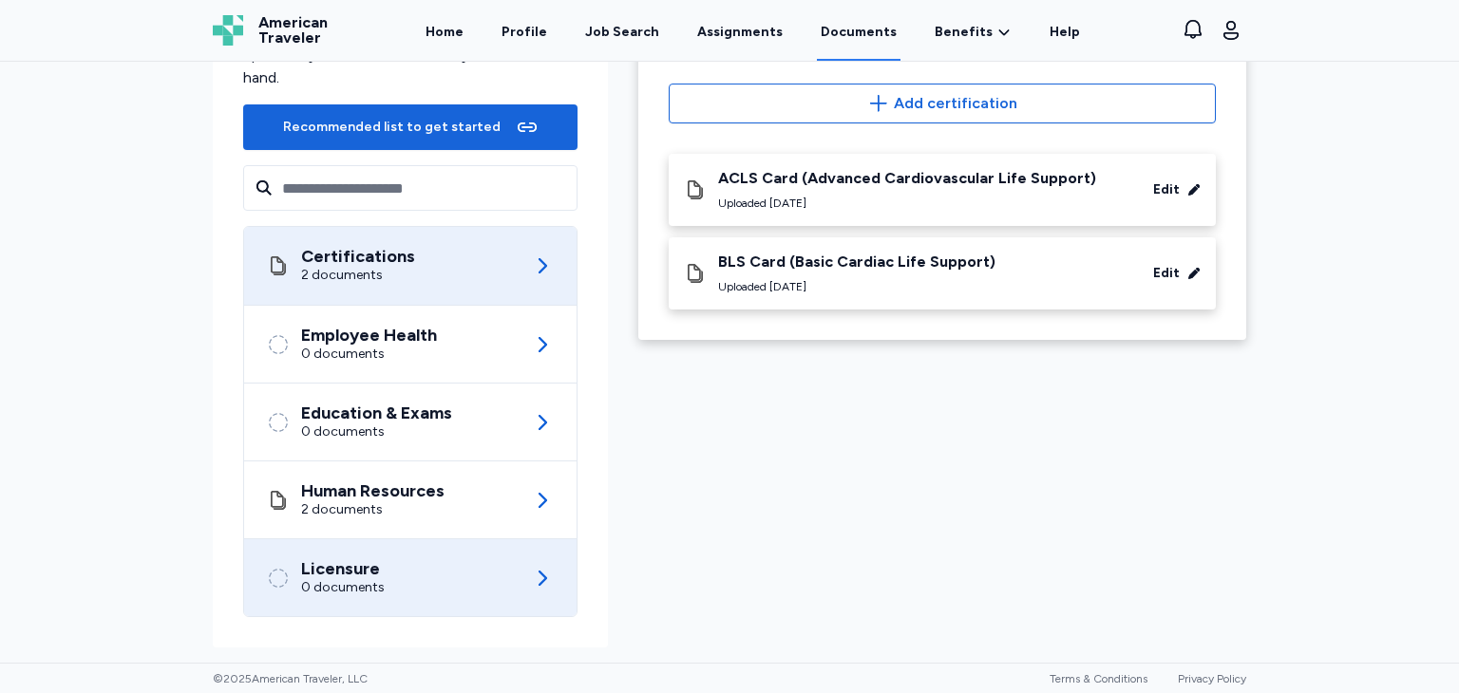
click at [435, 578] on div "Licensure 0 documents" at bounding box center [410, 578] width 287 height 77
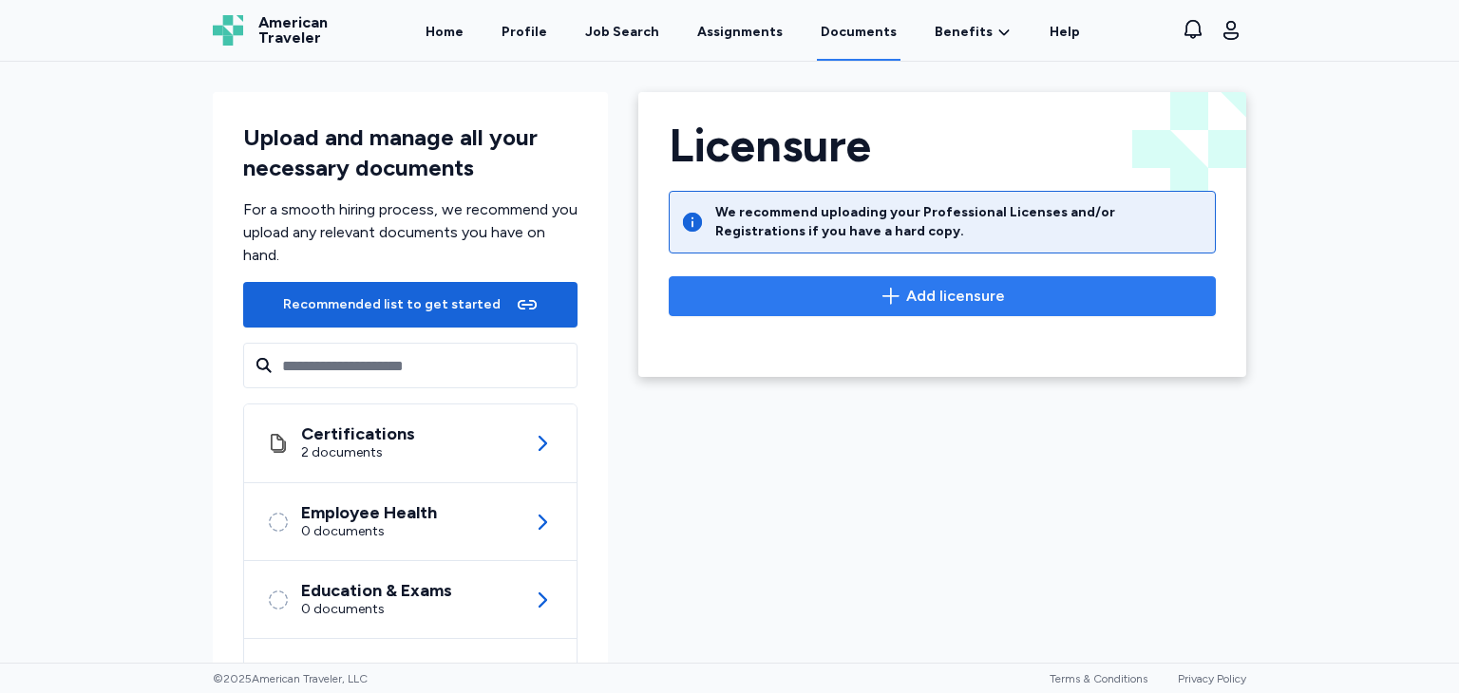
click at [913, 288] on span "Add licensure" at bounding box center [955, 296] width 99 height 23
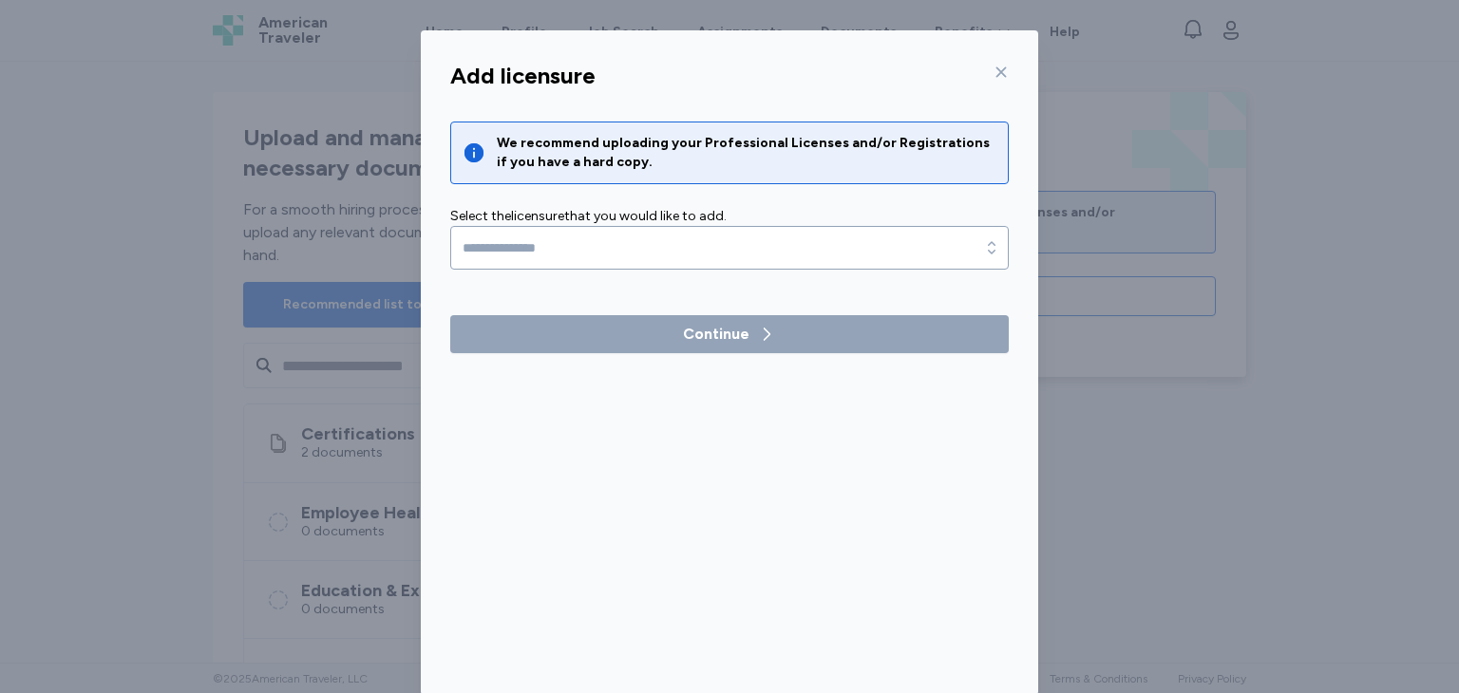
click at [1005, 74] on div "Add licensure" at bounding box center [729, 76] width 589 height 46
click at [994, 72] on icon at bounding box center [1001, 72] width 15 height 15
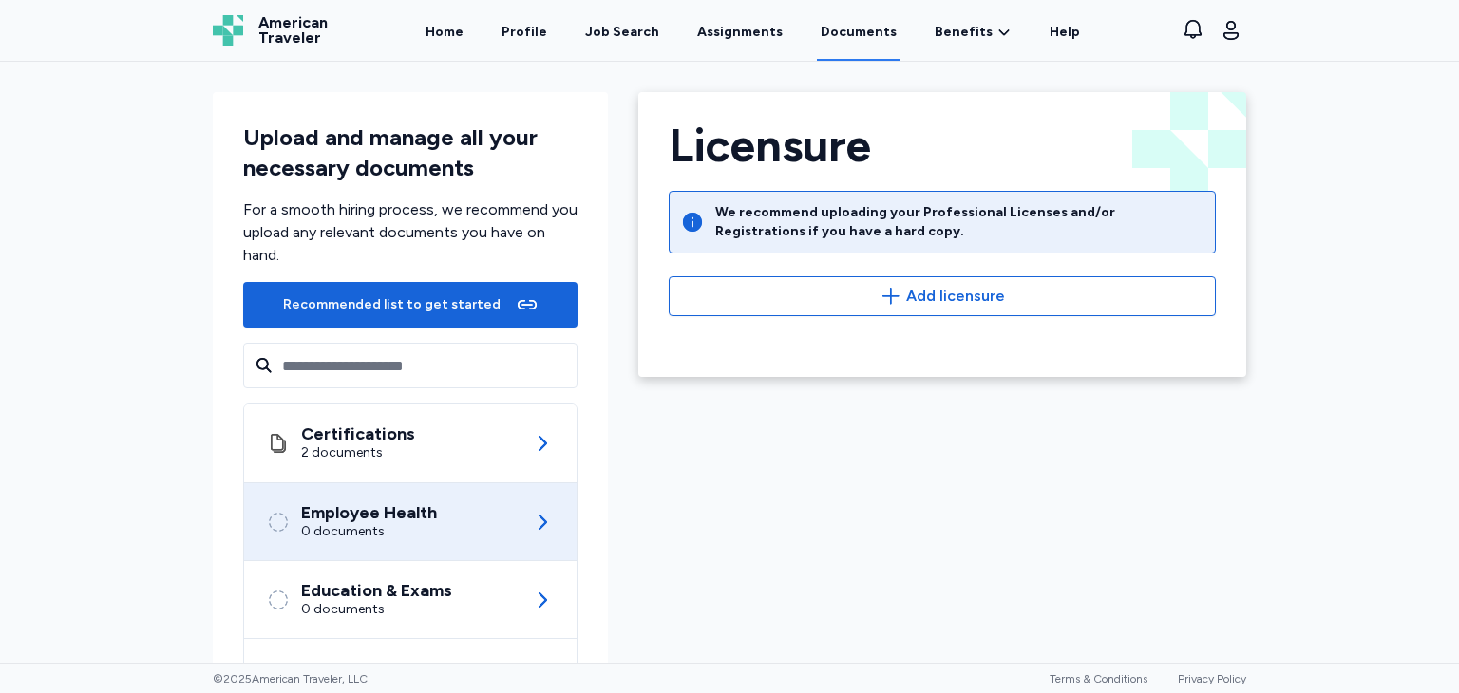
click at [389, 518] on div "Employee Health" at bounding box center [369, 512] width 136 height 19
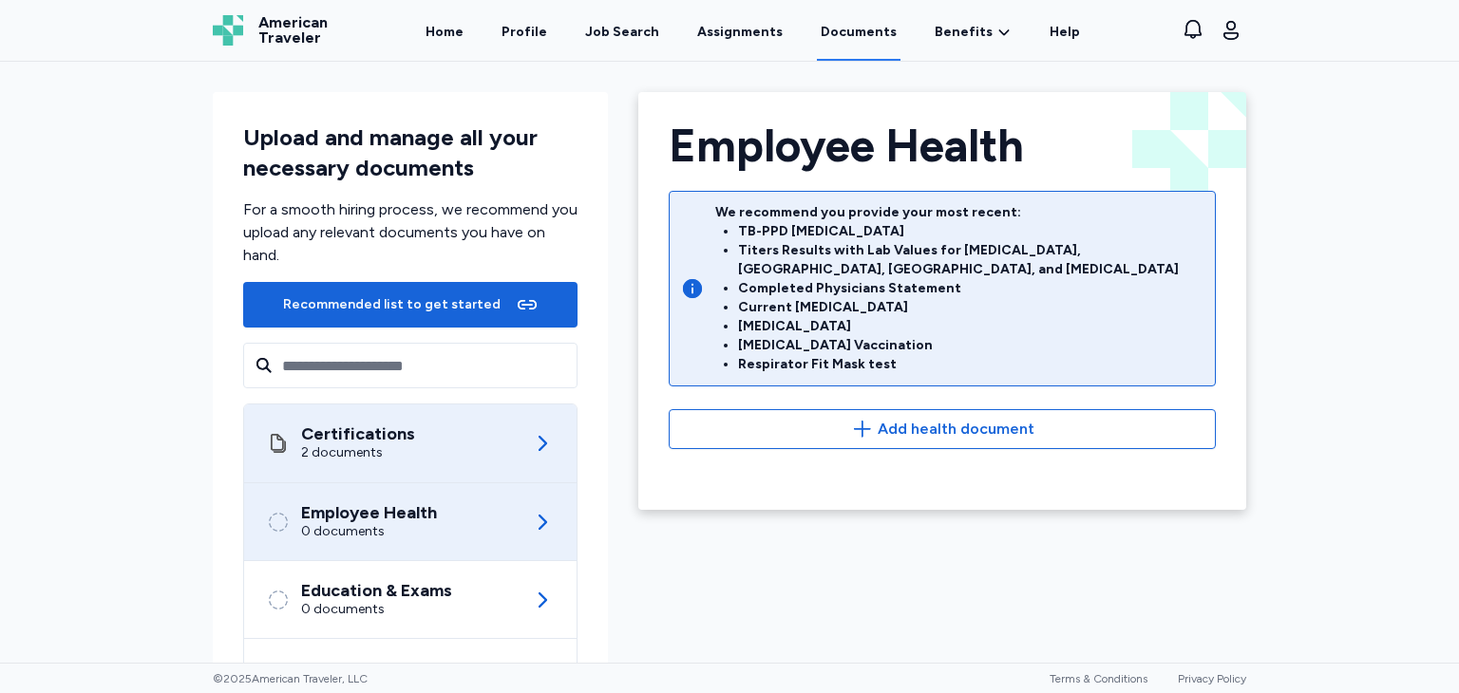
click at [352, 453] on div "2 documents" at bounding box center [358, 453] width 114 height 19
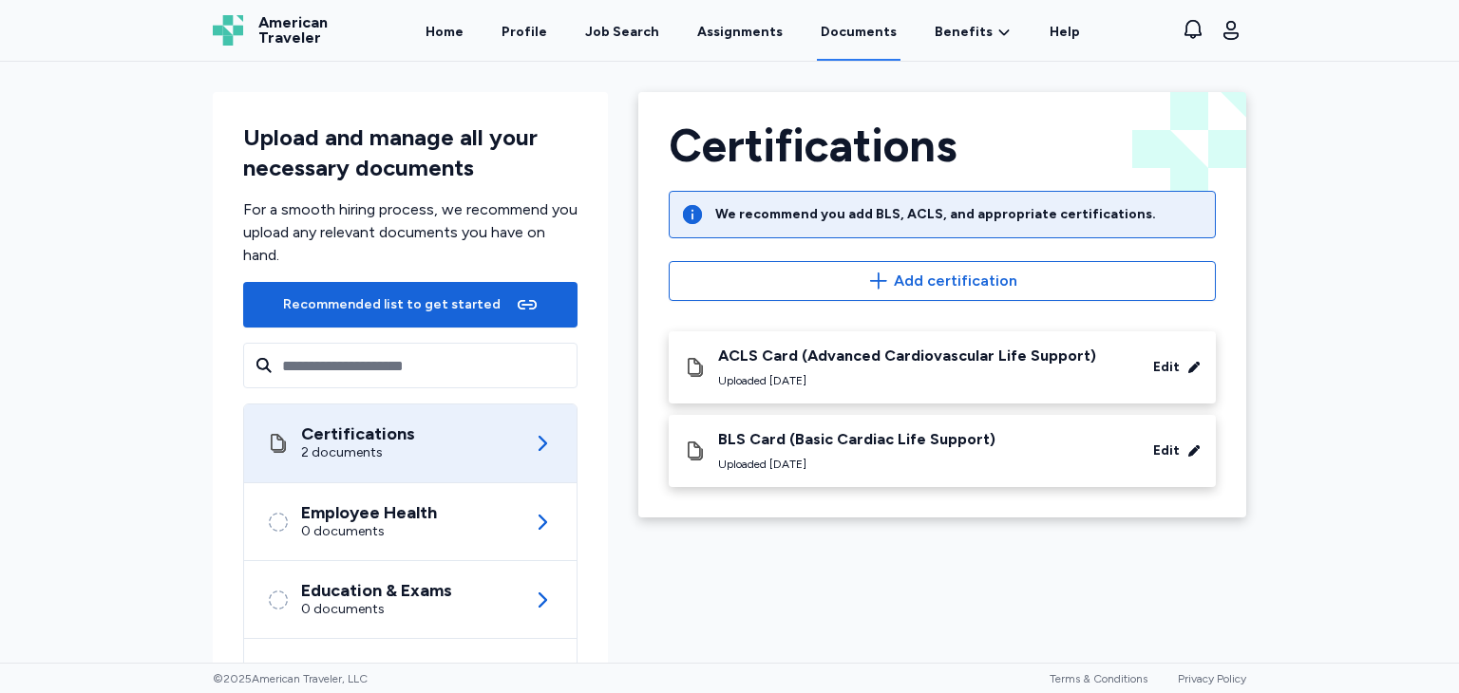
click at [769, 646] on div "Certifications Back Certifications We recommend you add BLS, ACLS, and appropri…" at bounding box center [942, 459] width 638 height 764
click at [468, 388] on input "text" at bounding box center [410, 366] width 334 height 46
click at [448, 31] on link "Home" at bounding box center [445, 31] width 46 height 59
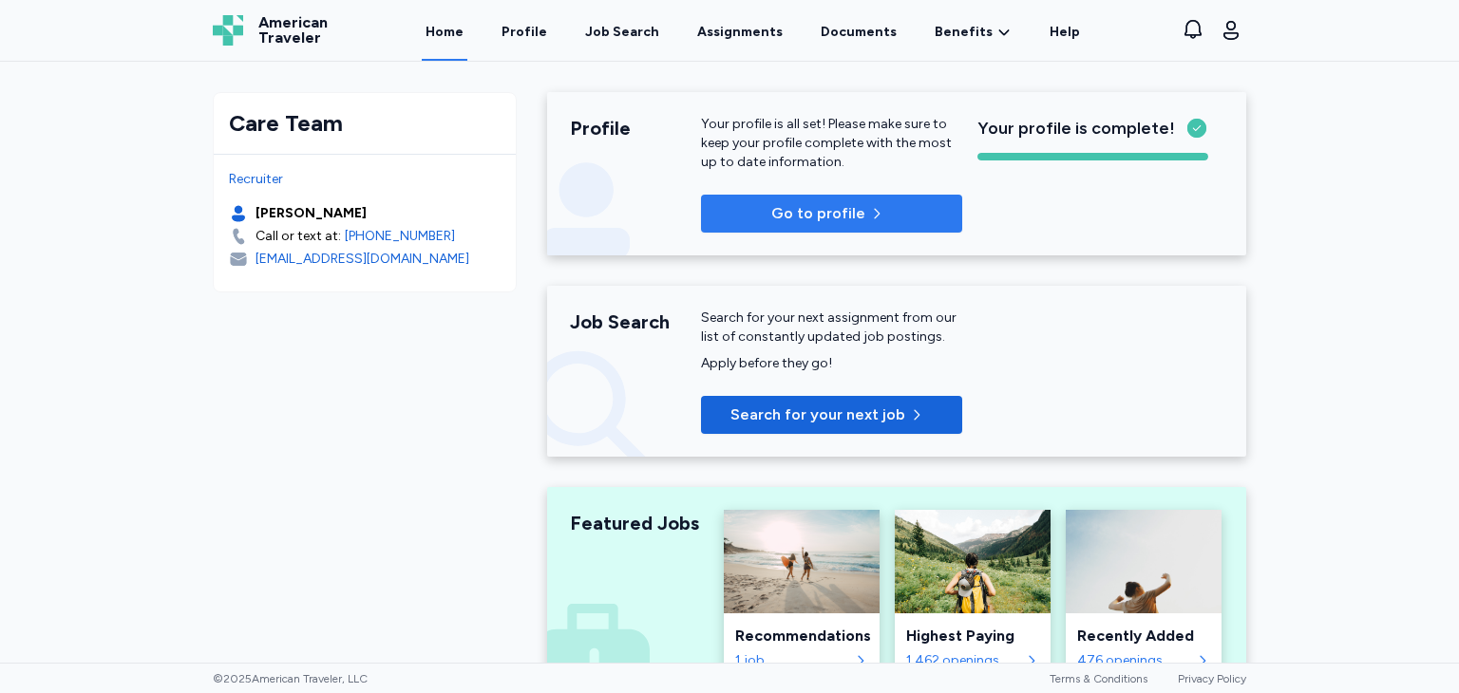
click at [752, 211] on span "Go to profile" at bounding box center [831, 213] width 231 height 23
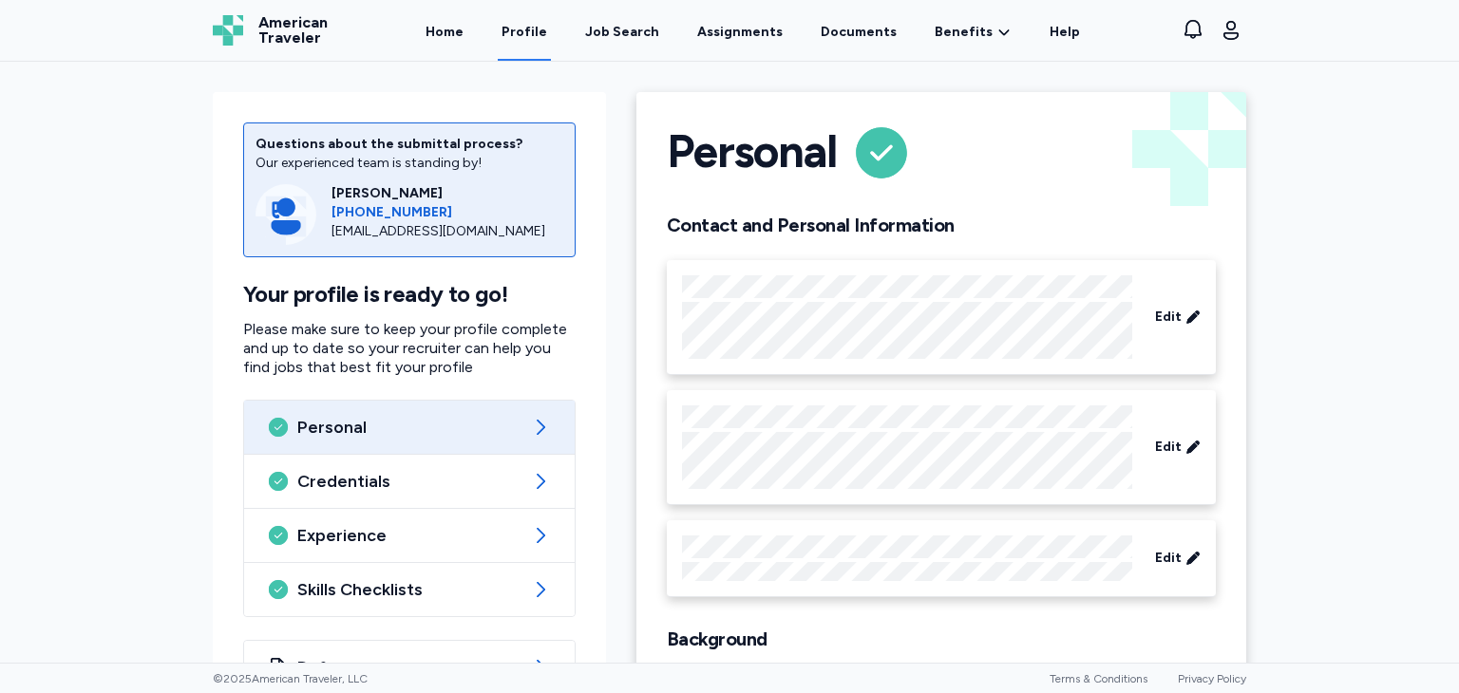
click at [551, 259] on div "Questions about the submittal process? Our experienced team is standing by! Mic…" at bounding box center [409, 409] width 393 height 634
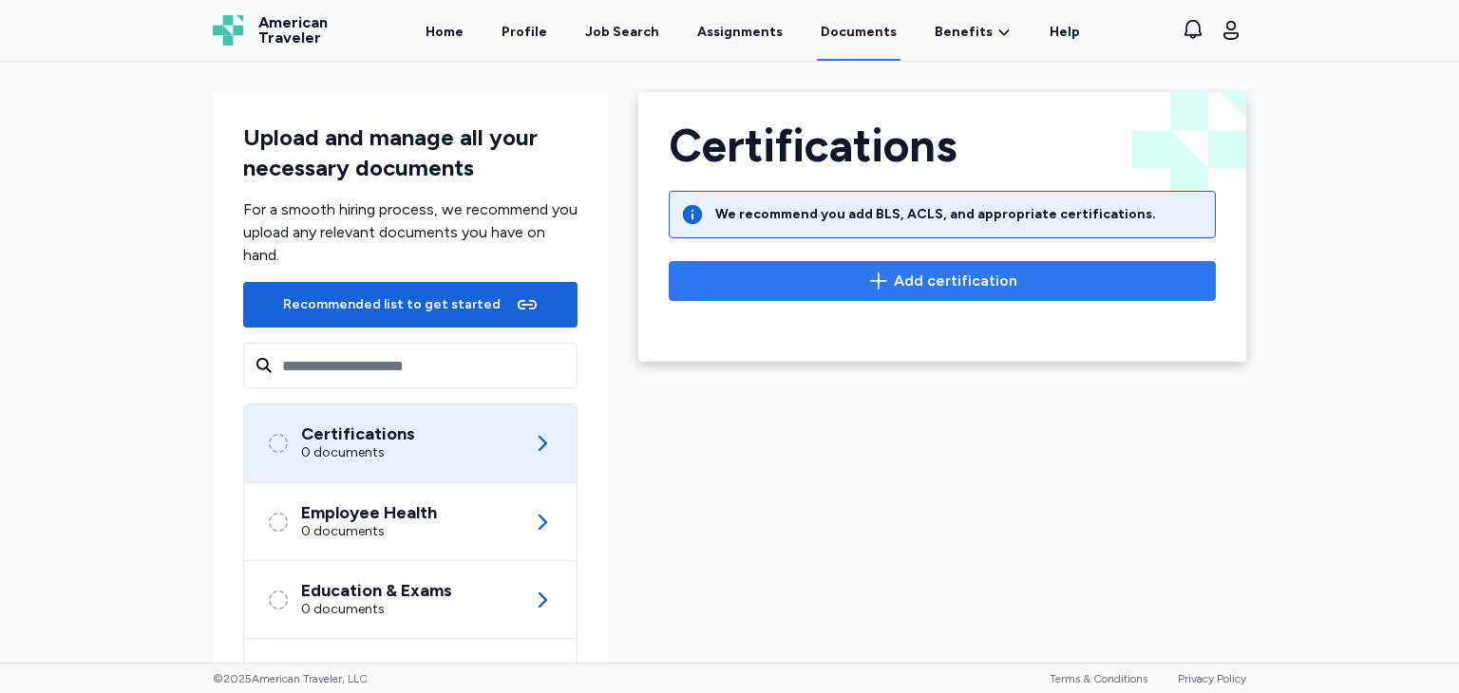
click at [965, 279] on span "Add certification" at bounding box center [955, 281] width 123 height 23
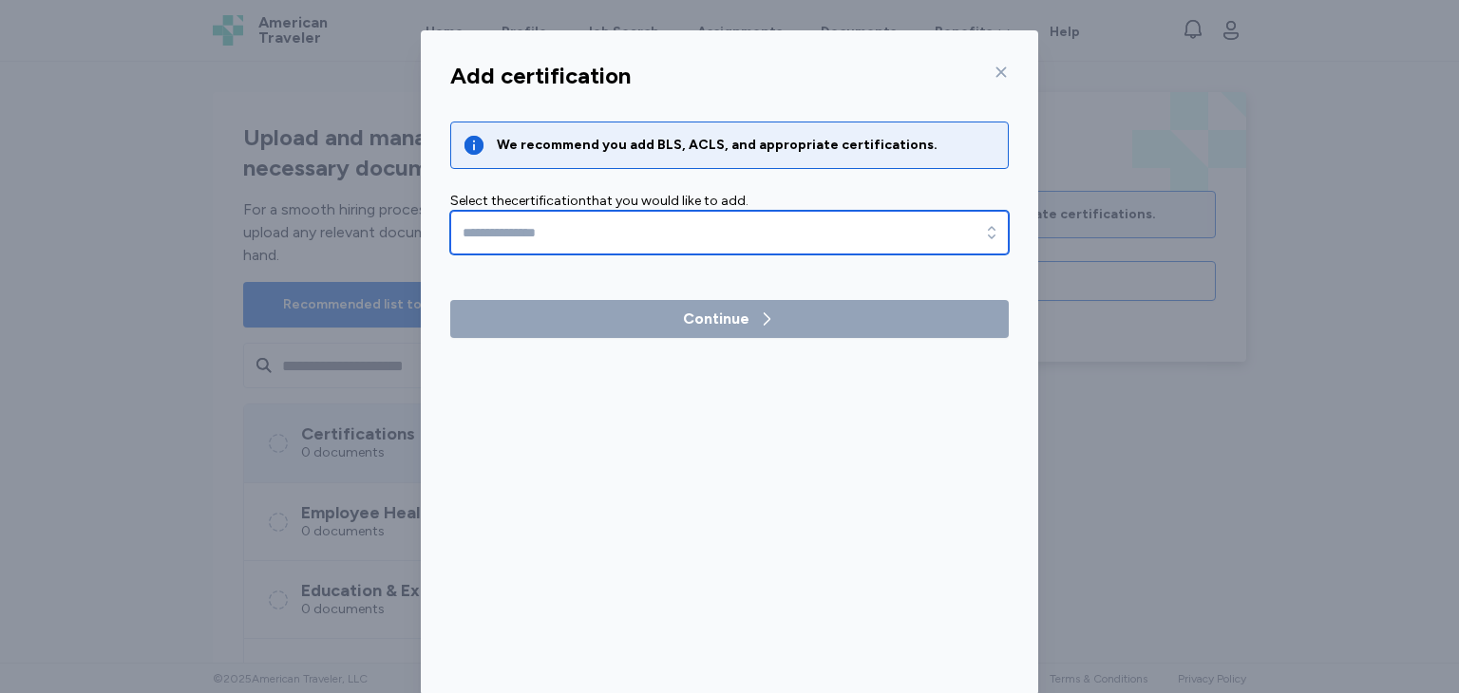
click at [882, 226] on input "text" at bounding box center [729, 233] width 559 height 44
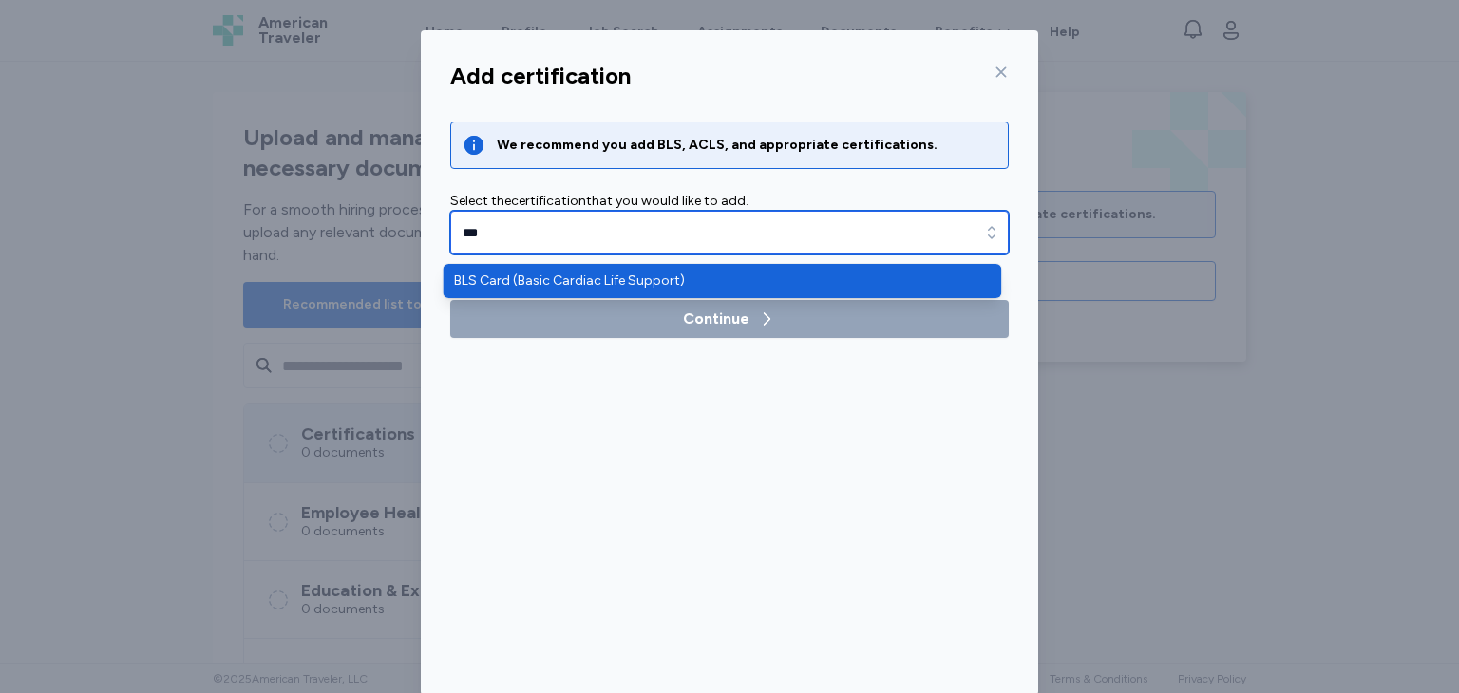
type input "**********"
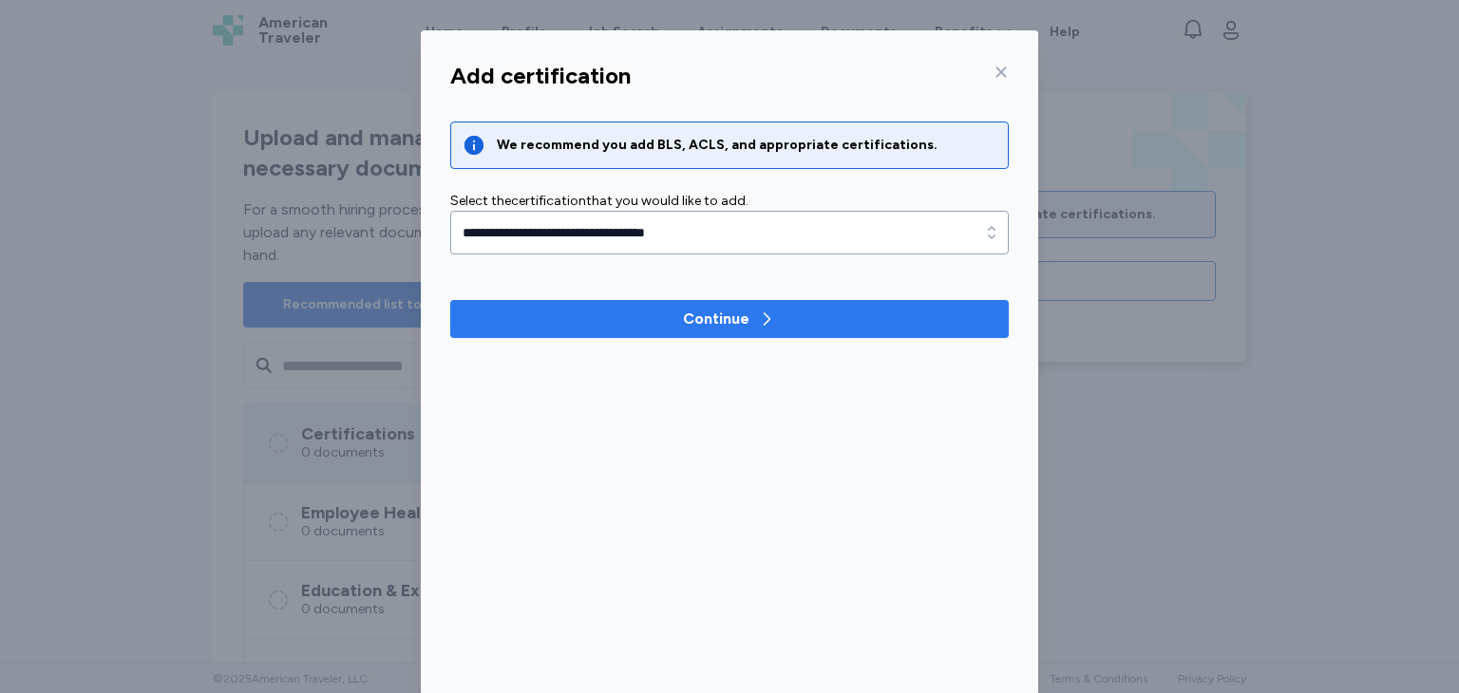
click at [768, 312] on span "Continue" at bounding box center [729, 319] width 528 height 23
